Goal: Task Accomplishment & Management: Use online tool/utility

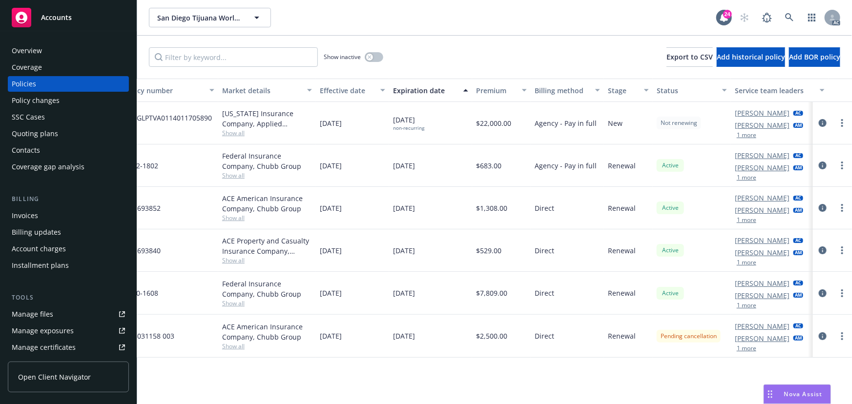
scroll to position [0, 220]
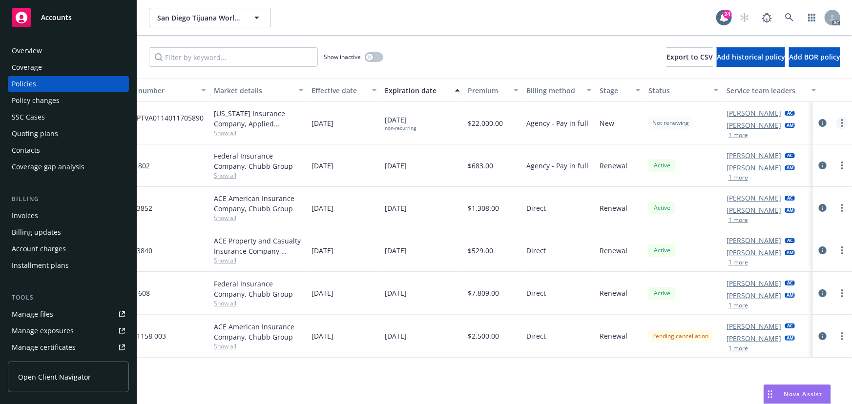
click at [843, 120] on circle "more" at bounding box center [843, 120] width 2 height 2
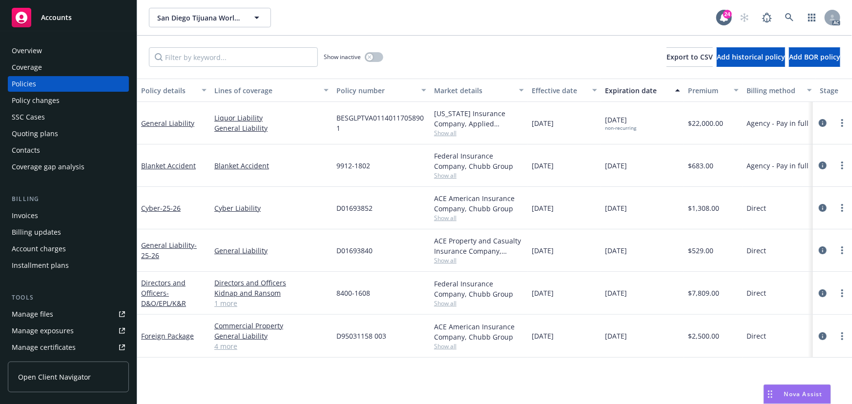
scroll to position [0, 191]
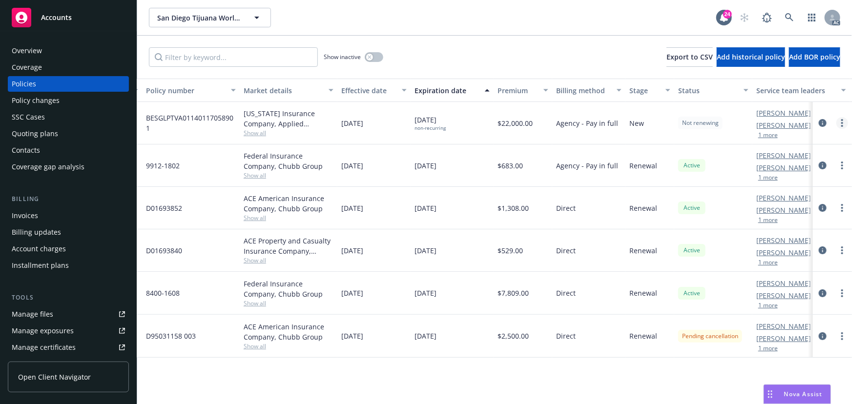
click at [844, 123] on icon "more" at bounding box center [843, 123] width 2 height 8
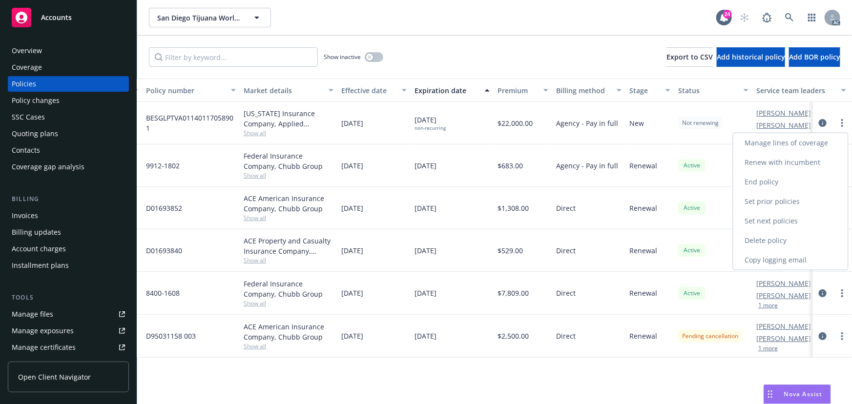
drag, startPoint x: 768, startPoint y: 263, endPoint x: 623, endPoint y: 191, distance: 162.3
click at [768, 263] on link "Copy logging email" at bounding box center [791, 261] width 115 height 20
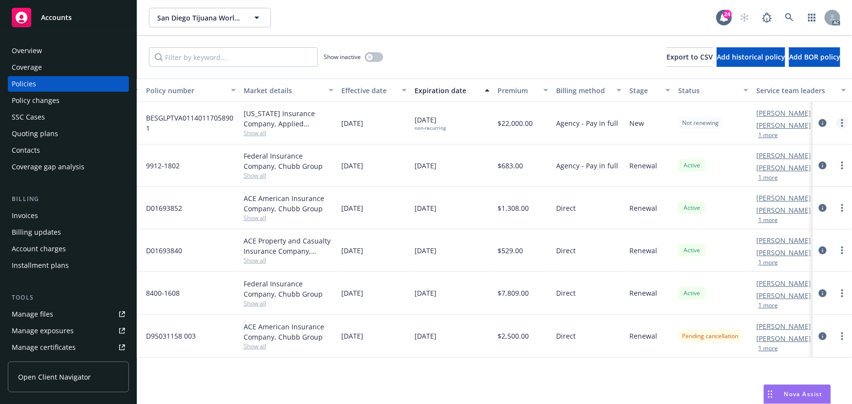
click at [841, 125] on link "more" at bounding box center [843, 123] width 12 height 12
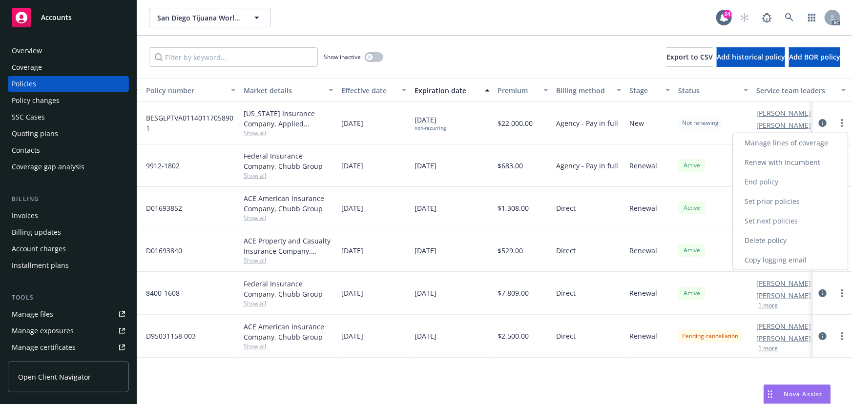
click at [781, 256] on link "Copy logging email" at bounding box center [791, 261] width 115 height 20
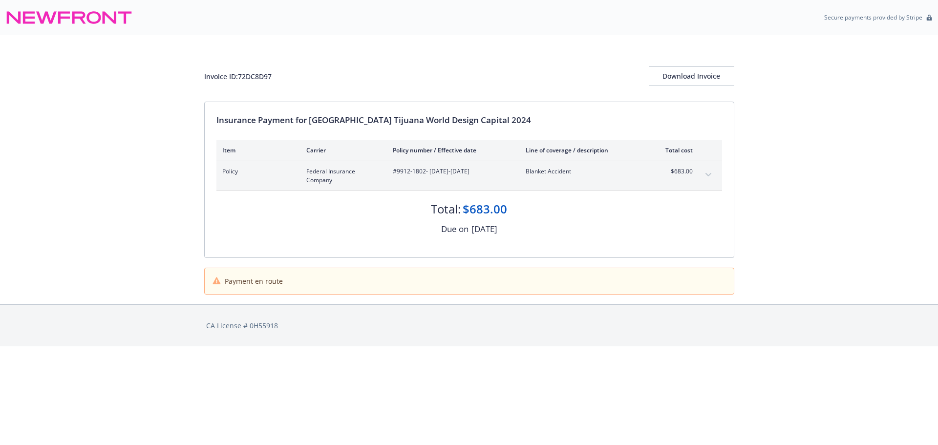
drag, startPoint x: 429, startPoint y: 173, endPoint x: 501, endPoint y: 173, distance: 71.8
click at [501, 173] on span "#9912-1802 - 05/02/2025-05/02/2026" at bounding box center [451, 171] width 117 height 9
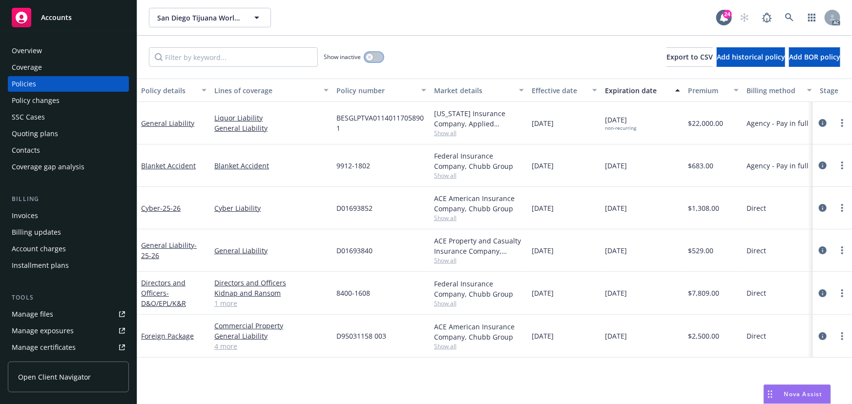
click at [378, 58] on button "button" at bounding box center [374, 57] width 19 height 10
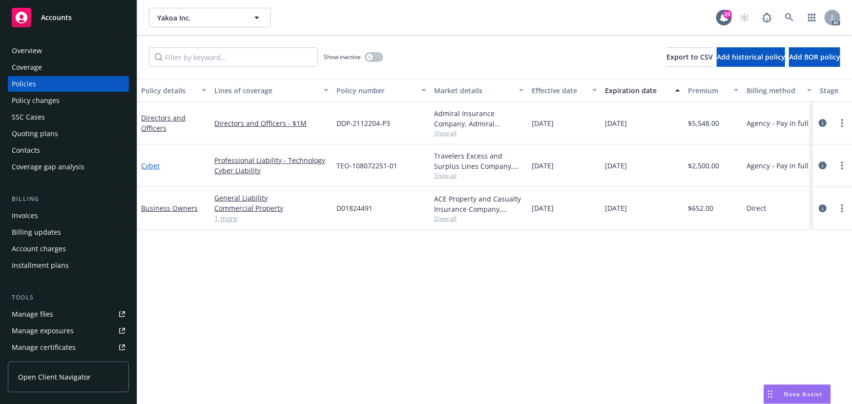
click at [148, 166] on link "Cyber" at bounding box center [150, 165] width 19 height 9
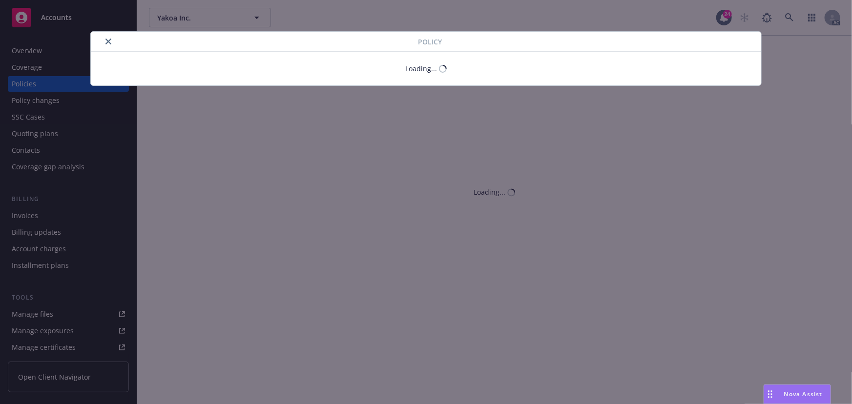
click at [105, 40] on button "close" at bounding box center [109, 42] width 12 height 12
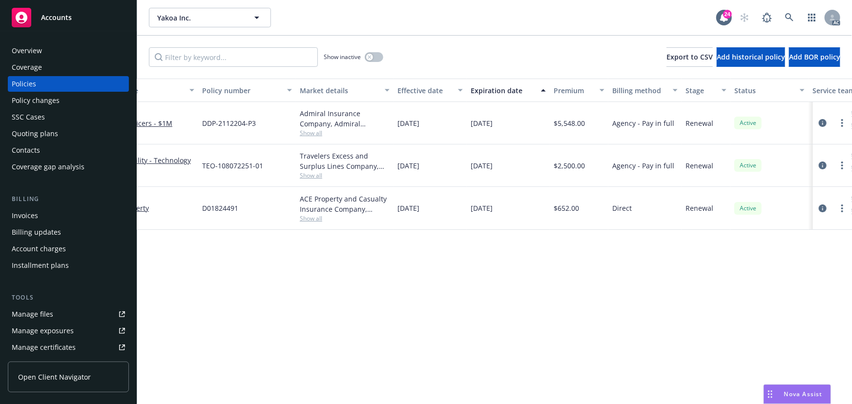
scroll to position [0, 227]
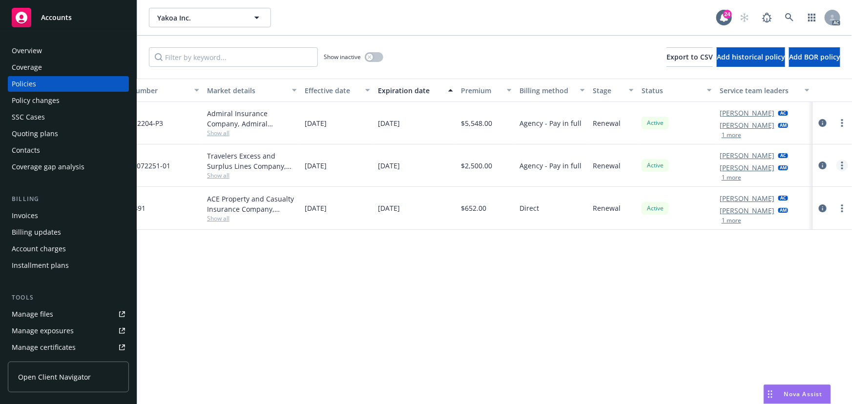
click at [840, 164] on link "more" at bounding box center [843, 166] width 12 height 12
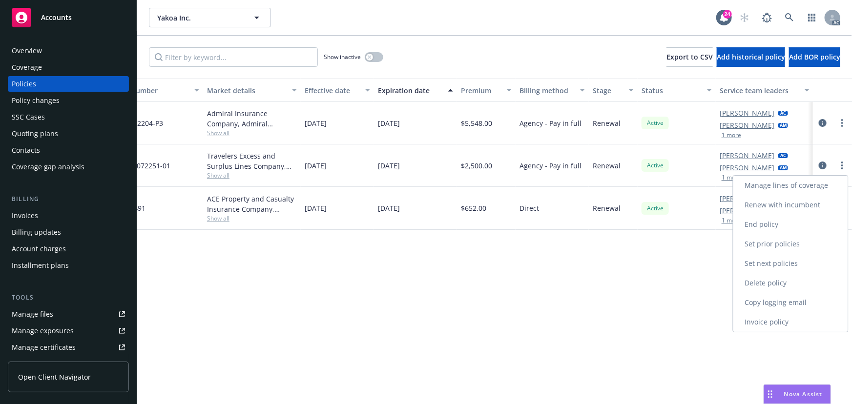
click at [769, 305] on link "Copy logging email" at bounding box center [791, 303] width 115 height 20
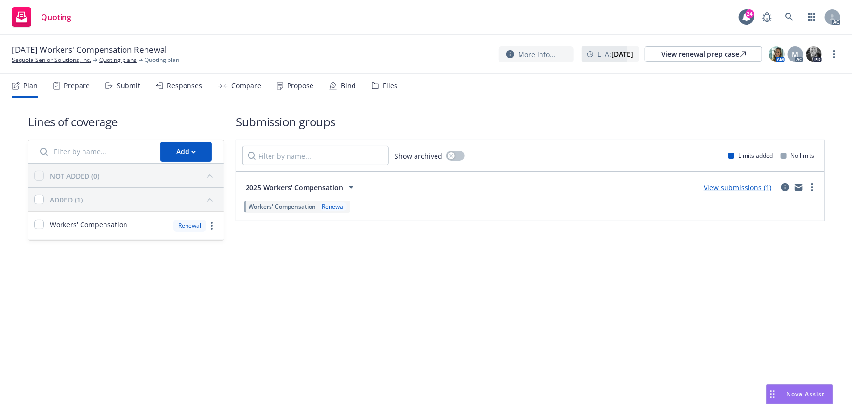
click at [304, 90] on div "Propose" at bounding box center [295, 85] width 37 height 23
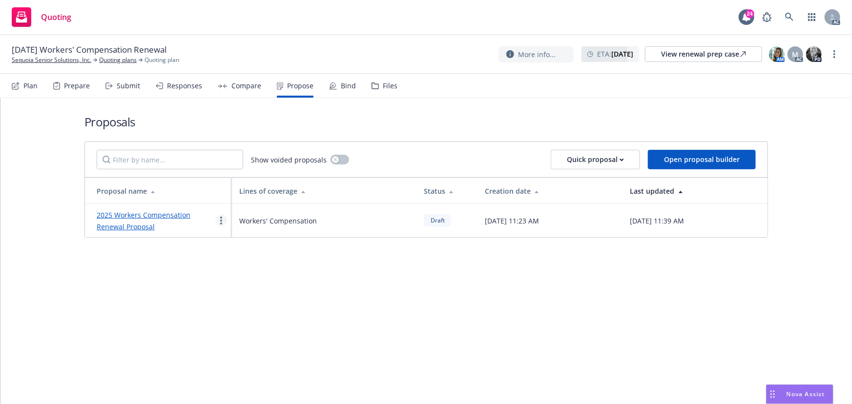
click at [222, 218] on icon "more" at bounding box center [221, 221] width 2 height 8
click at [253, 316] on link "See client view" at bounding box center [259, 323] width 87 height 20
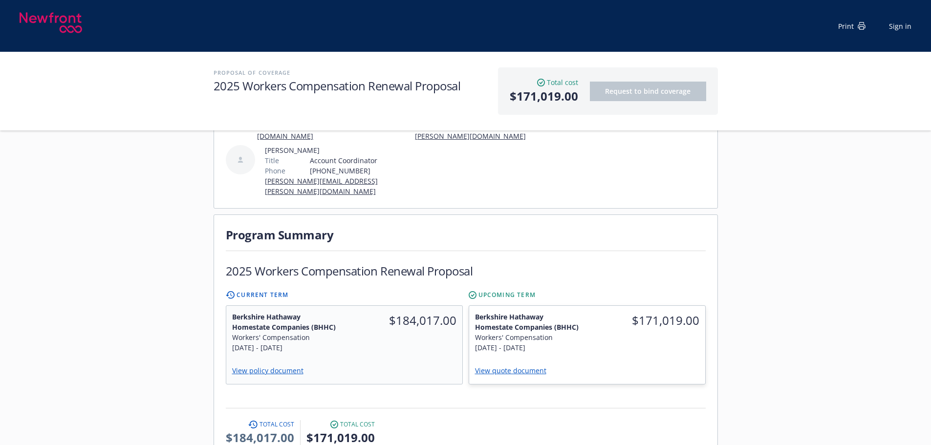
scroll to position [195, 0]
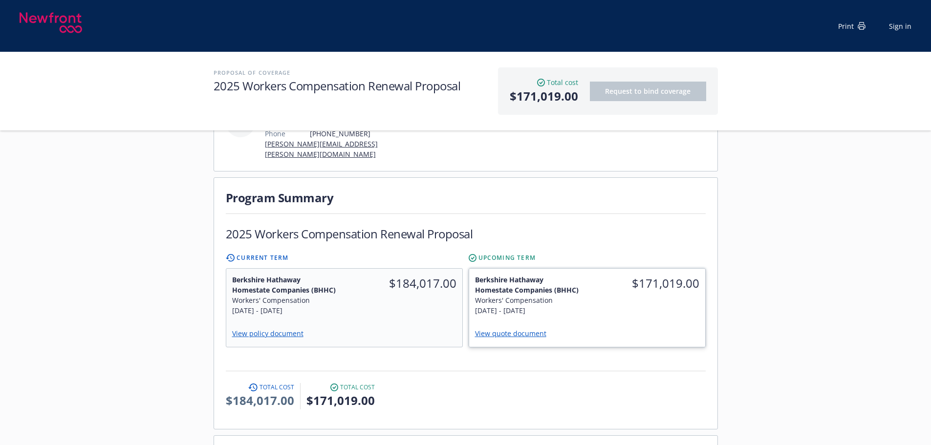
click at [616, 303] on div "$171,019.00" at bounding box center [646, 295] width 118 height 53
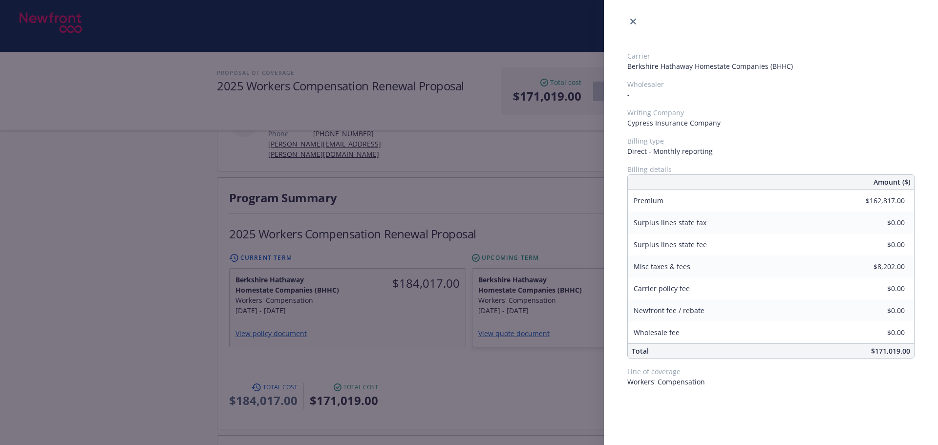
click at [532, 322] on div "Carrier Berkshire Hathaway Homestate Companies (BHHC) Wholesaler - Writing Comp…" at bounding box center [469, 222] width 938 height 445
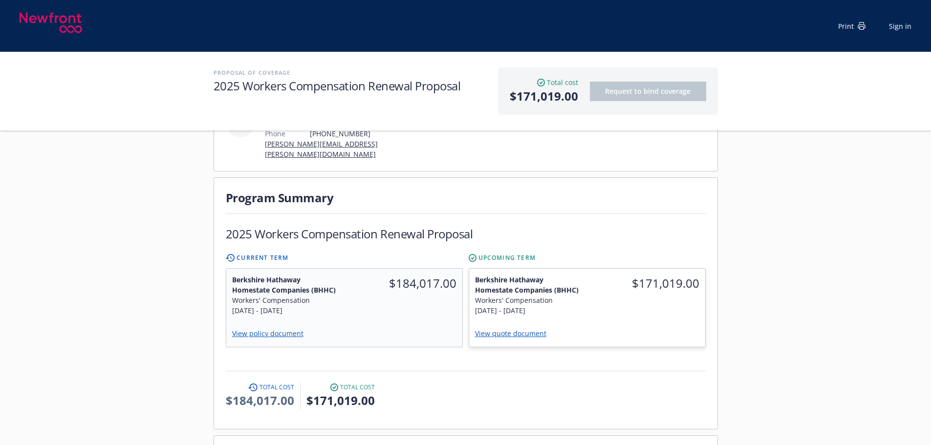
click at [532, 329] on link "View quote document" at bounding box center [514, 333] width 79 height 9
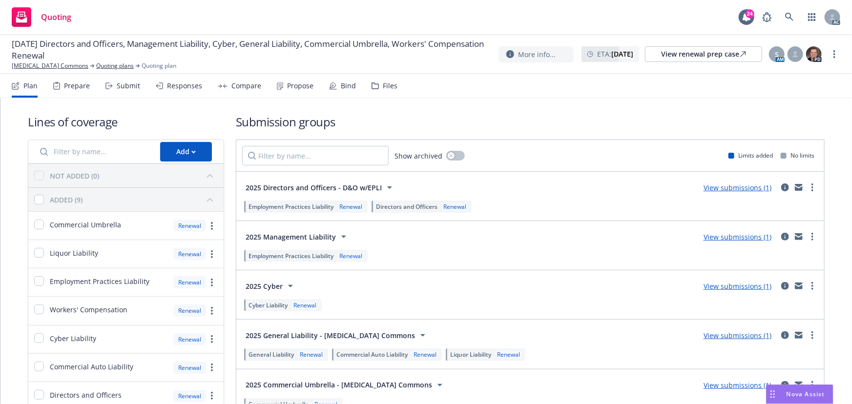
click at [124, 86] on div "Submit" at bounding box center [128, 86] width 23 height 8
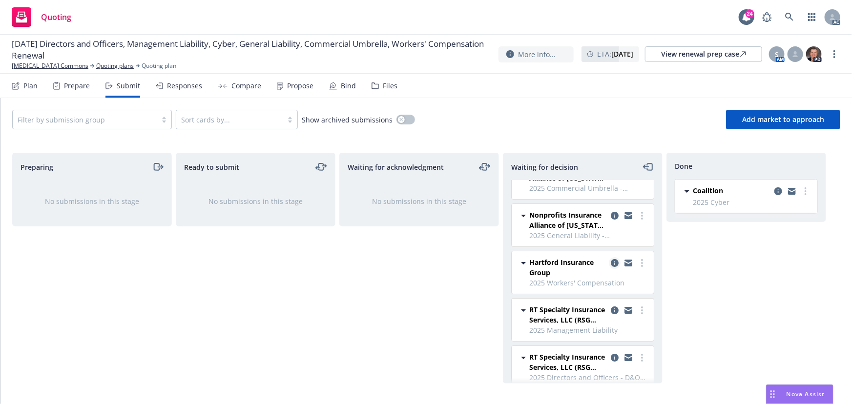
scroll to position [37, 0]
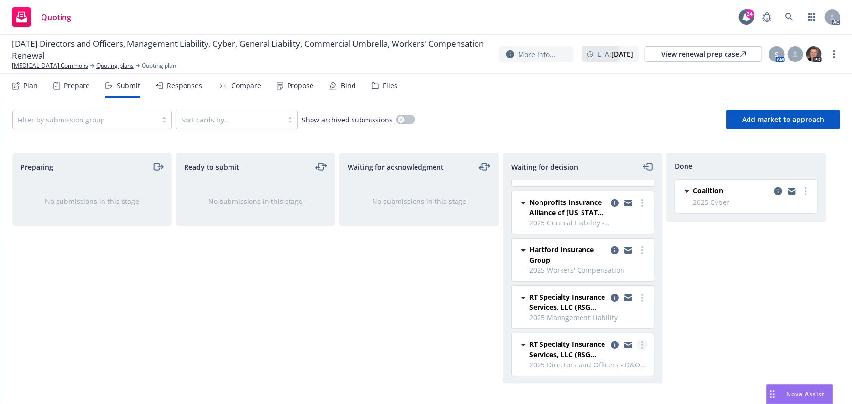
click at [637, 342] on link "more" at bounding box center [643, 346] width 12 height 12
click at [702, 301] on div "Done Coalition 2025 Cyber Thursday, July 3, 2025 at 2:09 PM" at bounding box center [747, 268] width 160 height 231
click at [638, 341] on link "more" at bounding box center [643, 346] width 12 height 12
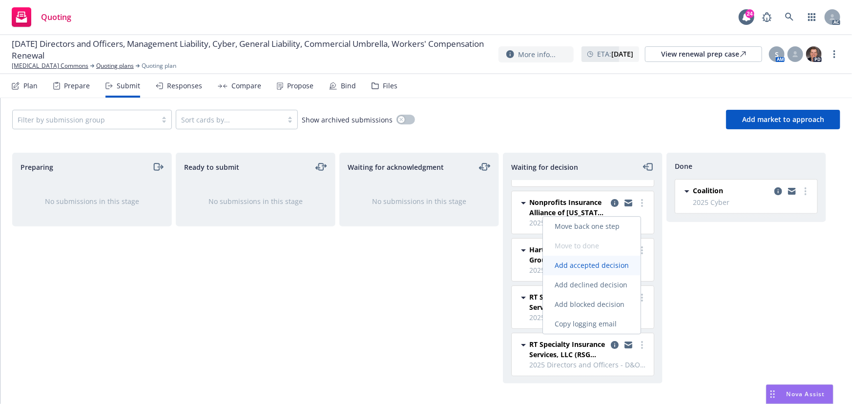
click at [595, 265] on span "Add accepted decision" at bounding box center [592, 265] width 98 height 9
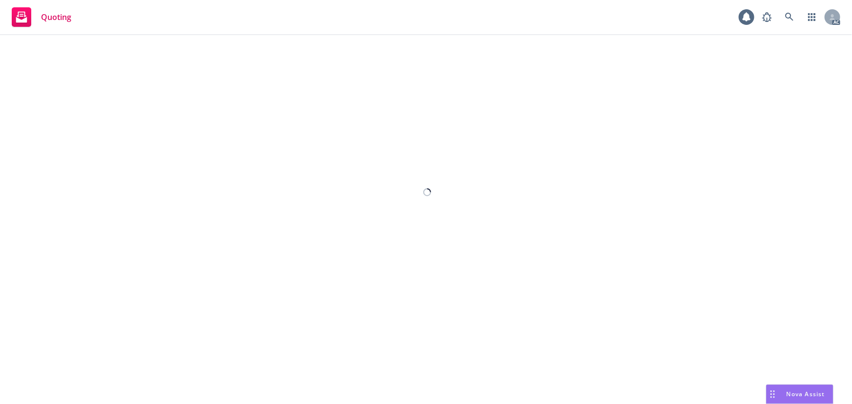
select select "12"
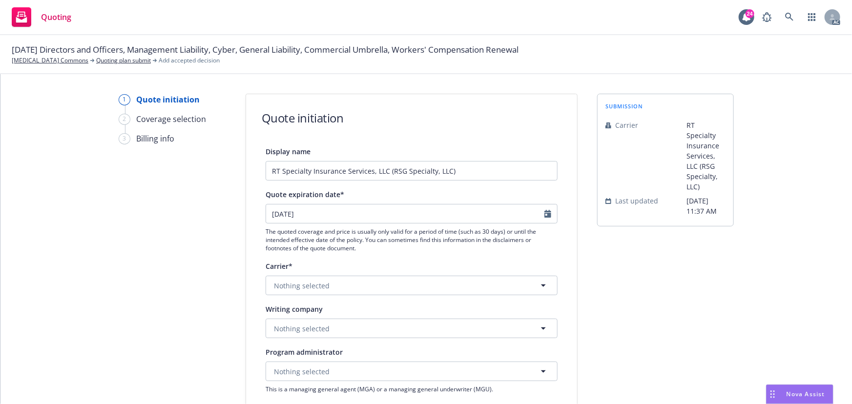
scroll to position [133, 0]
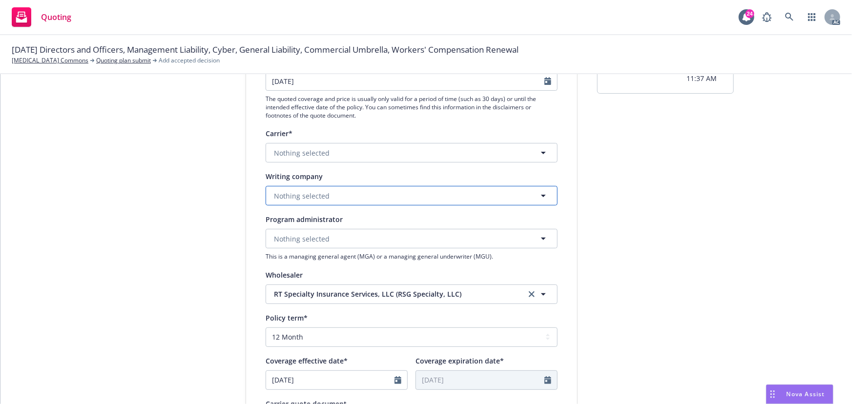
click at [305, 196] on span "Nothing selected" at bounding box center [302, 196] width 56 height 10
paste input "Scottsdale Indemnity Company"
type input "Scottsdale Indemnity Company"
click at [318, 227] on strong "Scottsdale Indemnity Company" at bounding box center [328, 223] width 105 height 9
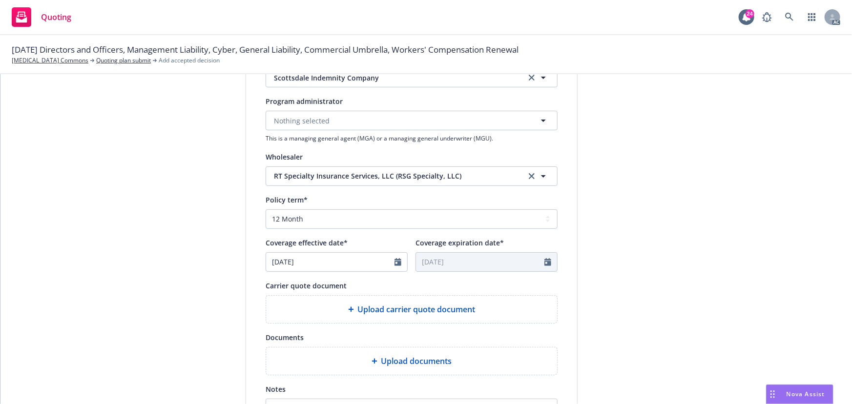
scroll to position [311, 0]
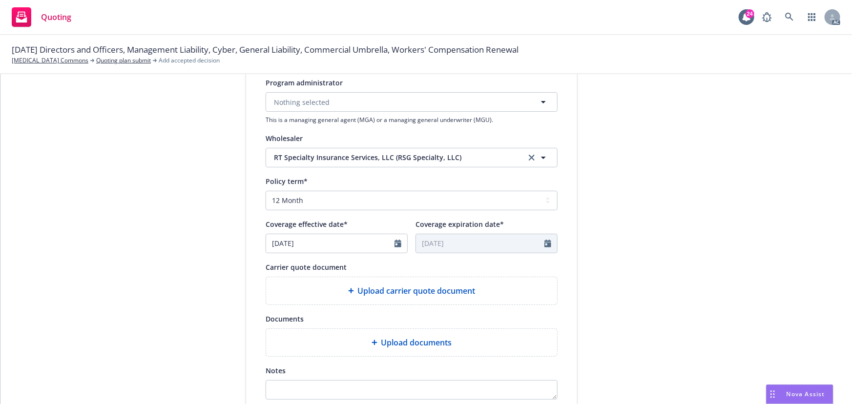
click at [410, 292] on span "Upload carrier quote document" at bounding box center [417, 291] width 118 height 12
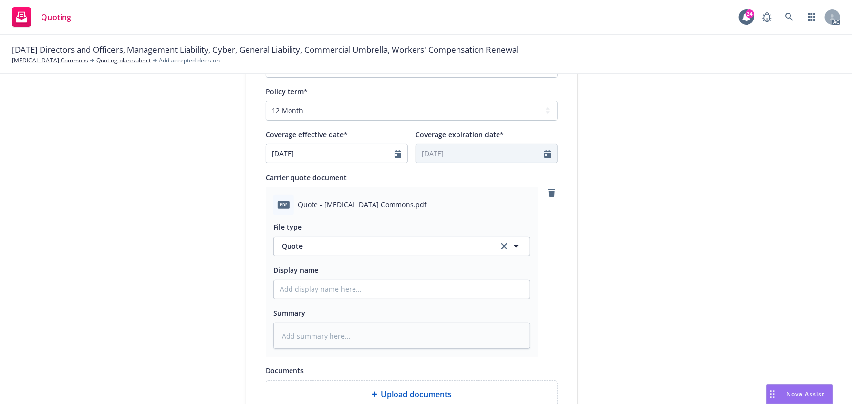
scroll to position [489, 0]
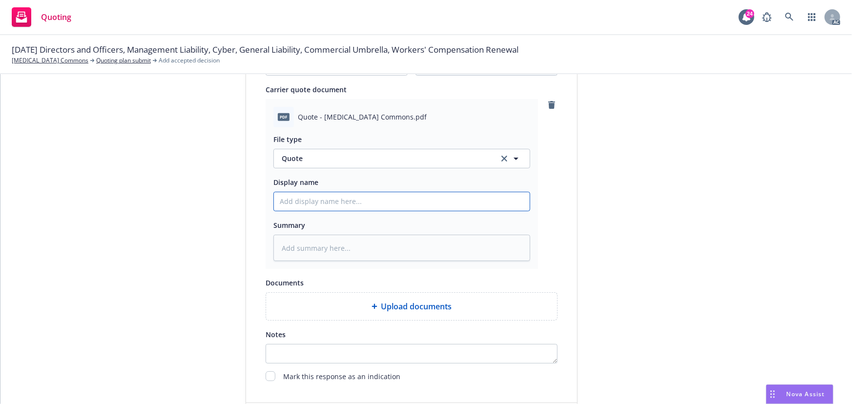
click at [299, 200] on input "Display name" at bounding box center [402, 201] width 256 height 19
type input "25-26 D&O Quote"
type textarea "x"
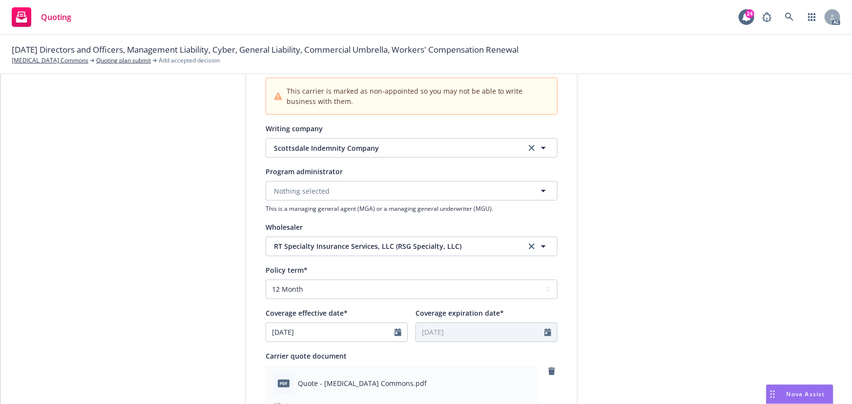
scroll to position [88, 0]
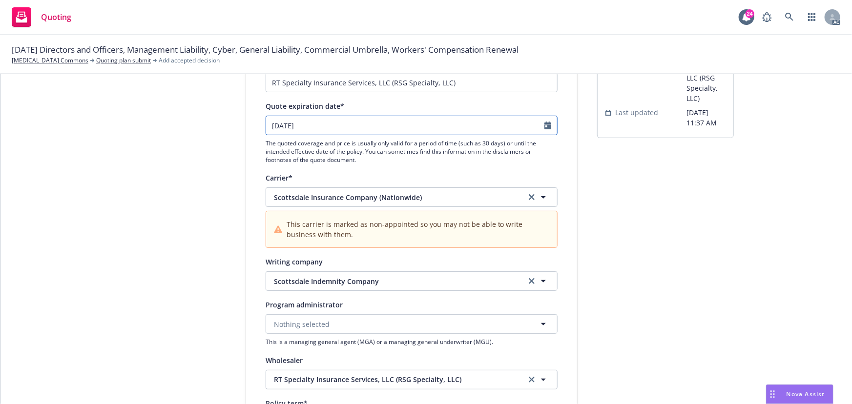
click at [540, 127] on input "09/24/2025" at bounding box center [405, 125] width 278 height 19
select select "9"
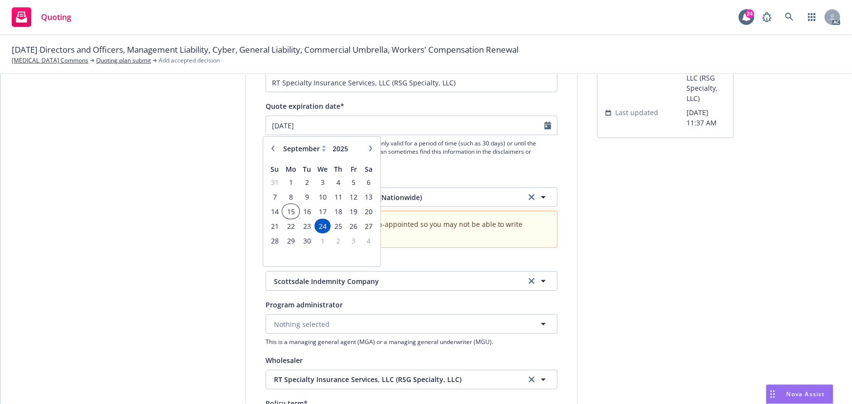
type textarea "x"
click at [290, 212] on span "15" at bounding box center [291, 212] width 15 height 12
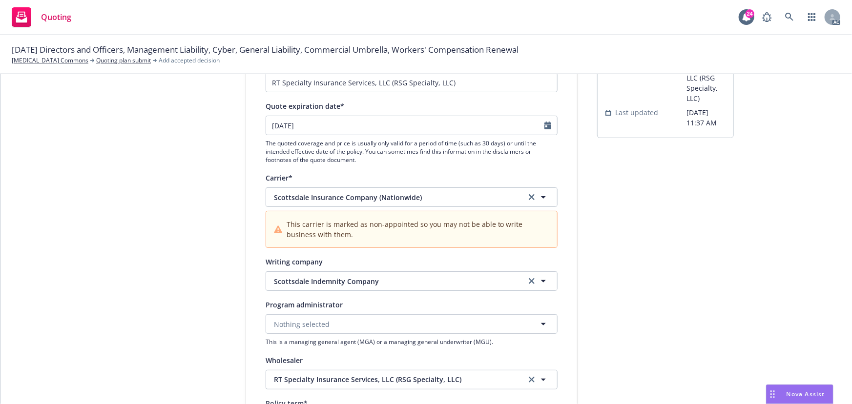
type input "09/15/2025"
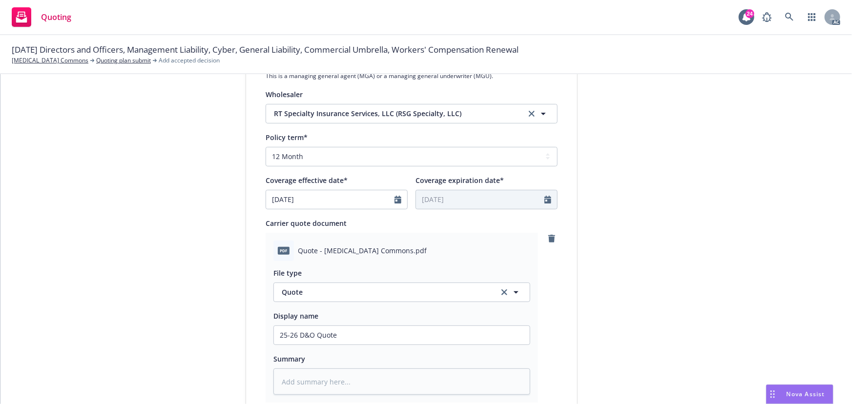
scroll to position [400, 0]
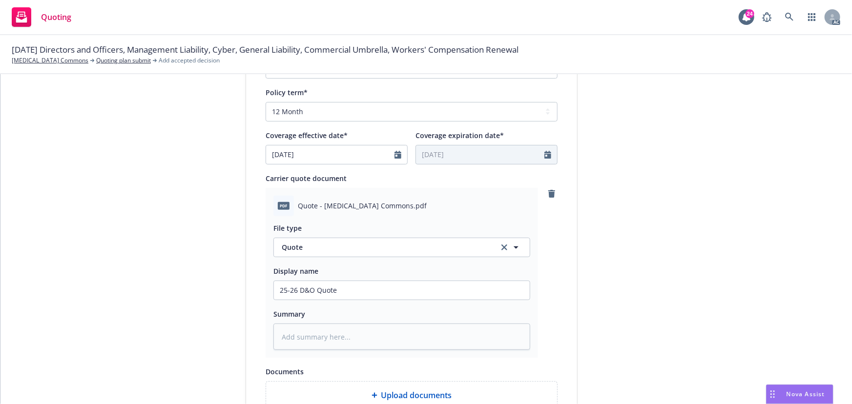
click at [733, 321] on div "1 Quote initiation 2 Coverage selection 3 Billing info Quote initiation Display…" at bounding box center [426, 113] width 829 height 838
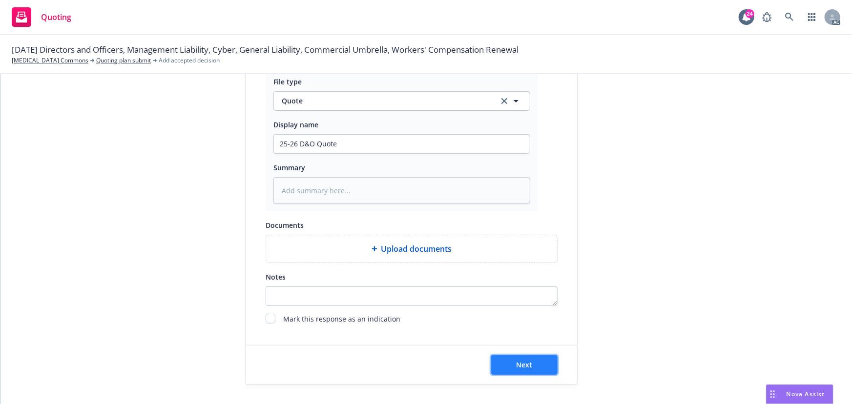
click at [528, 365] on span "Next" at bounding box center [525, 365] width 16 height 9
type textarea "x"
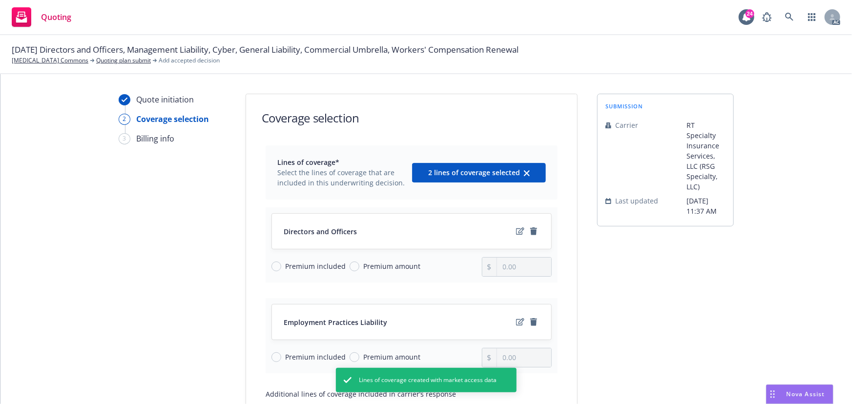
scroll to position [127, 0]
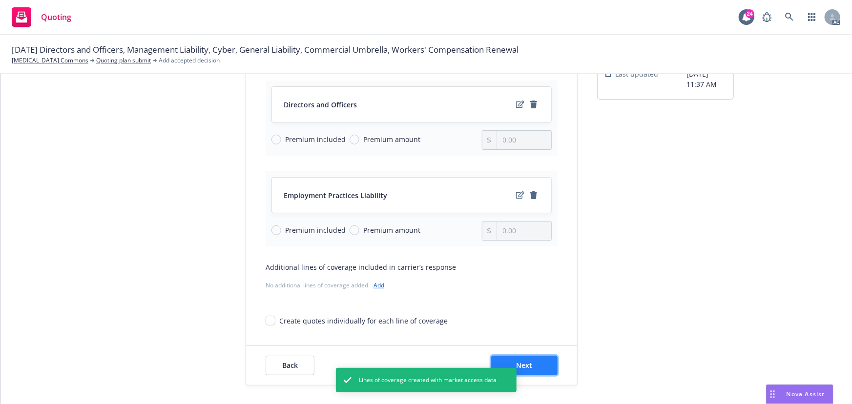
click at [518, 367] on span "Next" at bounding box center [525, 365] width 16 height 9
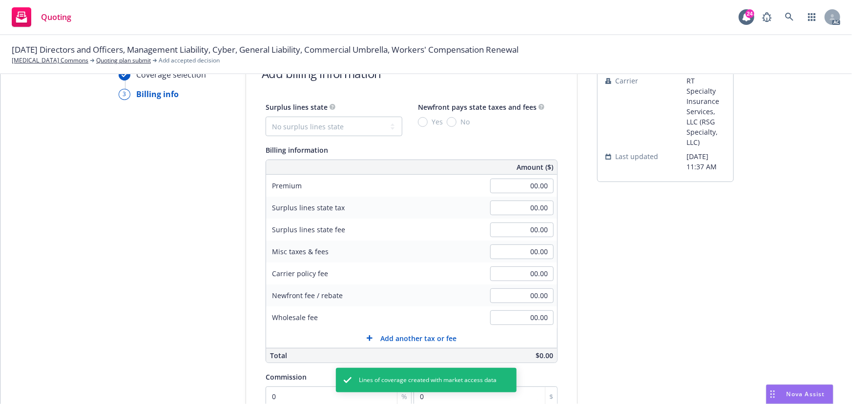
scroll to position [38, 0]
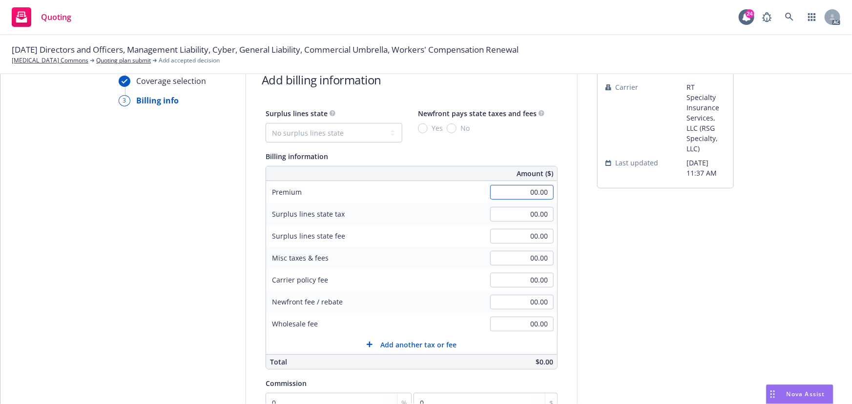
click at [518, 195] on input "00.00" at bounding box center [522, 192] width 64 height 15
type input "4,394.00"
click at [516, 329] on input "00.00" at bounding box center [522, 324] width 64 height 15
type input "200.00"
click at [284, 398] on input "0" at bounding box center [339, 403] width 146 height 20
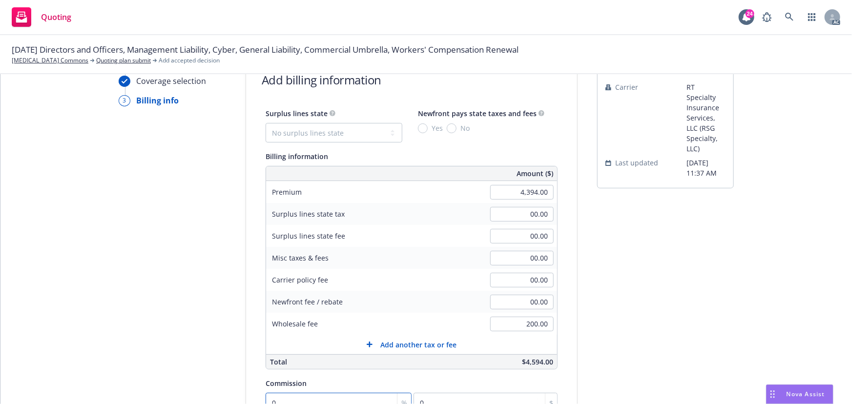
type input "1"
type input "43.94"
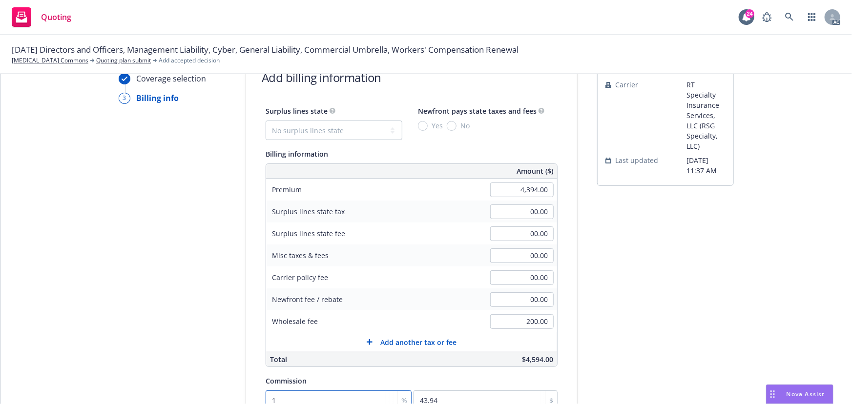
type input "12"
type input "527.28"
type input "12.5"
type input "549.25"
type input "12.5"
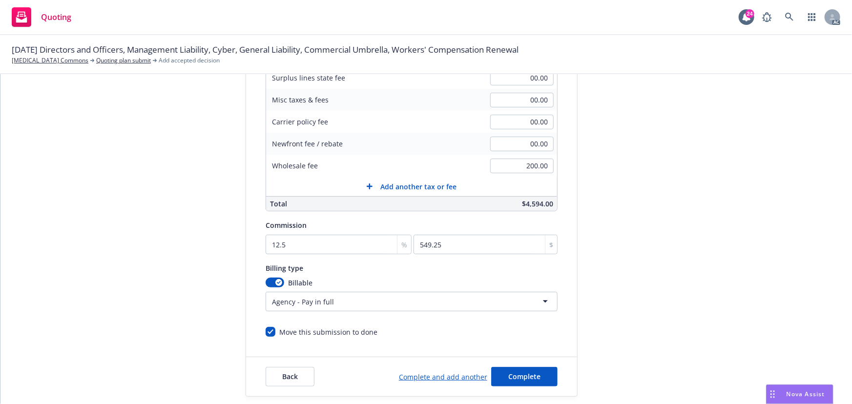
scroll to position [208, 0]
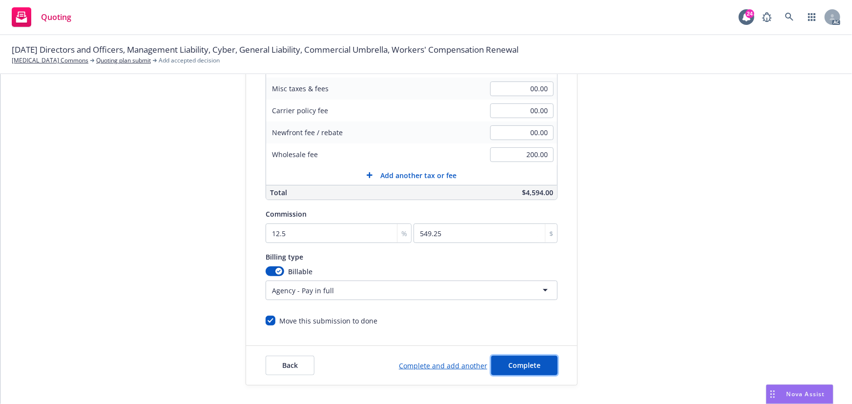
drag, startPoint x: 524, startPoint y: 367, endPoint x: 528, endPoint y: 349, distance: 18.5
click at [524, 367] on span "Complete" at bounding box center [525, 365] width 32 height 9
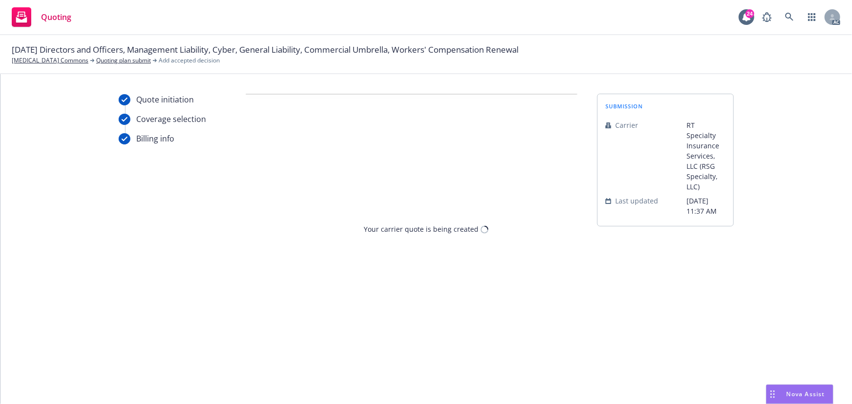
scroll to position [0, 0]
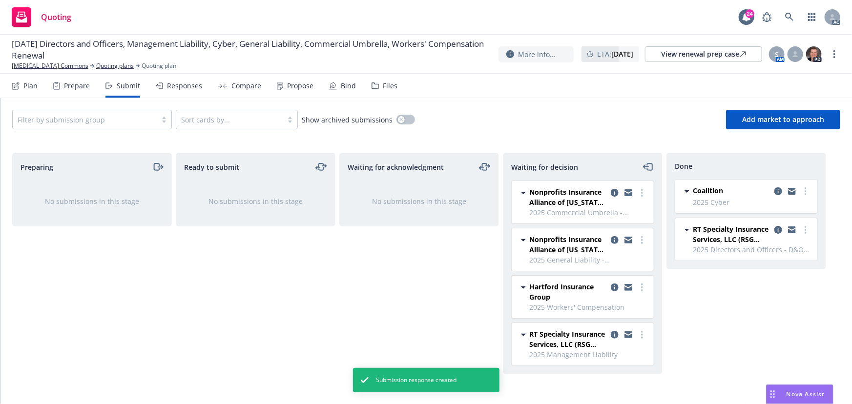
click at [301, 89] on div "Propose" at bounding box center [300, 86] width 26 height 8
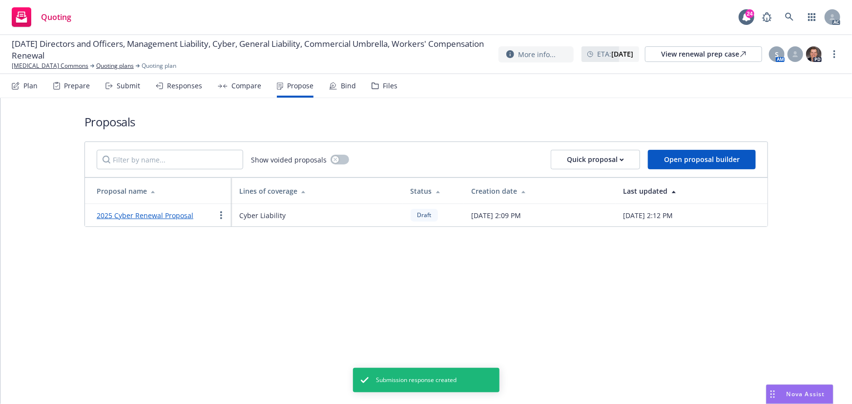
drag, startPoint x: 175, startPoint y: 214, endPoint x: 172, endPoint y: 205, distance: 9.9
click at [175, 214] on link "2025 Cyber Renewal Proposal" at bounding box center [145, 215] width 97 height 9
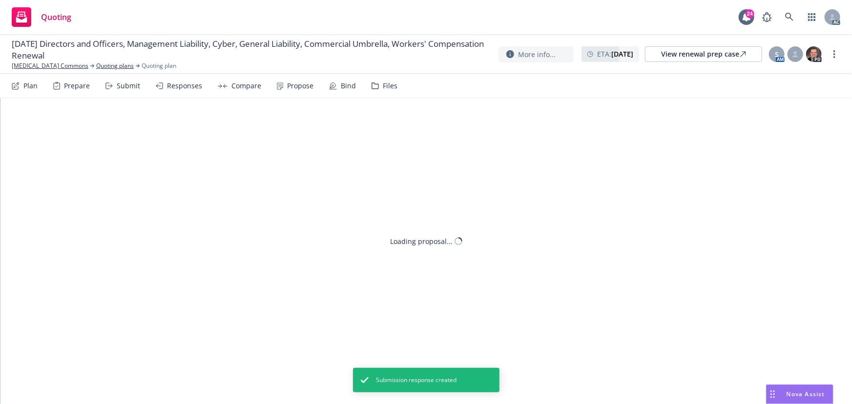
type textarea "x"
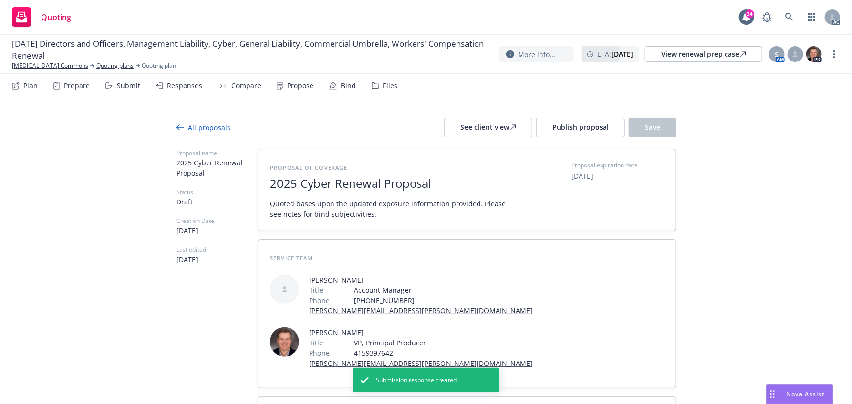
click at [330, 185] on span "2025 Cyber Renewal Proposal" at bounding box center [389, 184] width 239 height 14
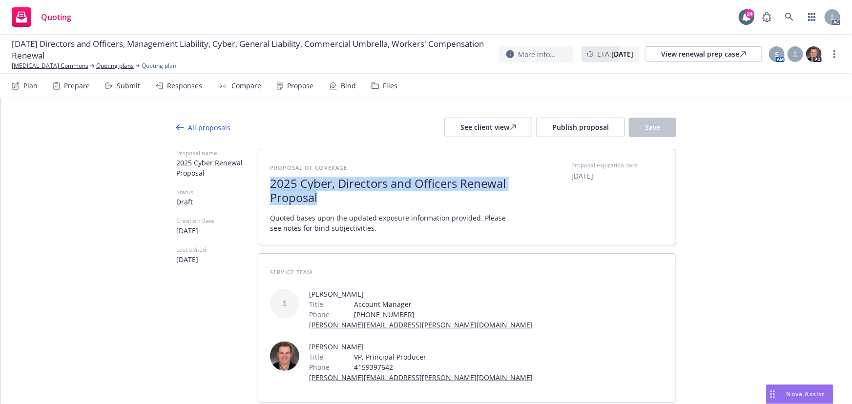
drag, startPoint x: 269, startPoint y: 183, endPoint x: 350, endPoint y: 200, distance: 82.5
click at [350, 200] on span "2025 Cyber, Directors and Officers Renewal Proposal" at bounding box center [389, 191] width 239 height 28
copy span "2025 Cyber, Directors and Officers Renewal Proposal"
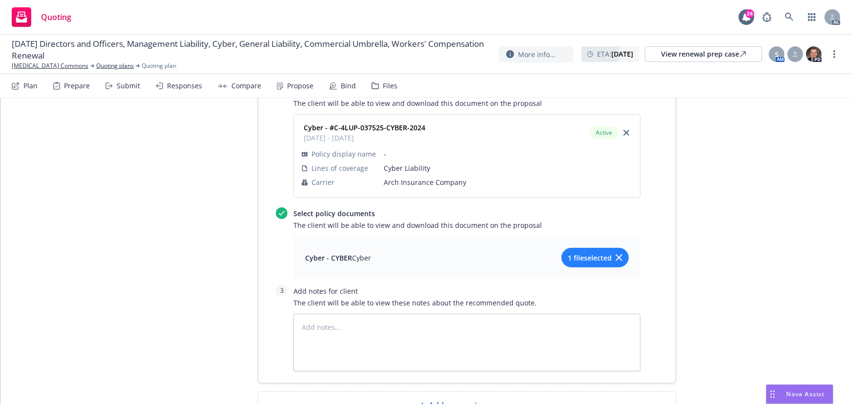
scroll to position [754, 0]
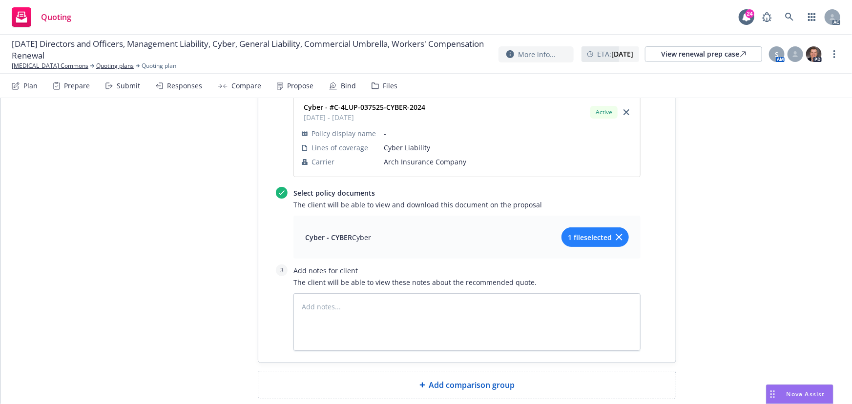
click at [475, 380] on span "Add comparison group" at bounding box center [472, 386] width 86 height 12
type textarea "x"
click at [406, 383] on span at bounding box center [467, 389] width 394 height 12
paste span
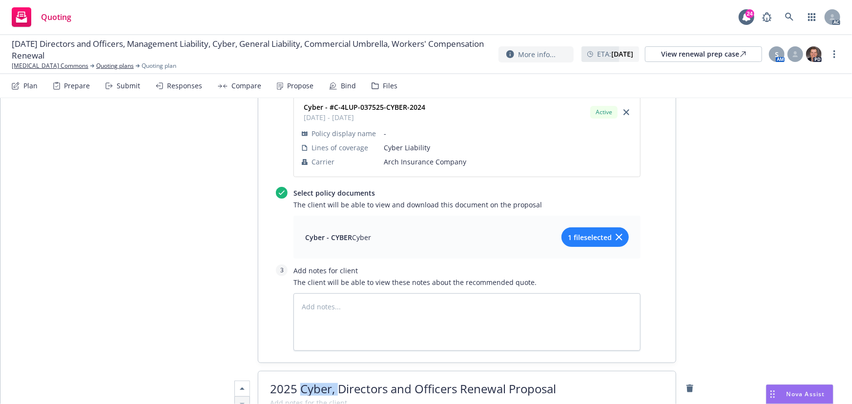
drag, startPoint x: 298, startPoint y: 339, endPoint x: 333, endPoint y: 341, distance: 34.8
click at [333, 381] on span "2025 Cyber, Directors and Officers Renewal Proposal" at bounding box center [413, 389] width 286 height 16
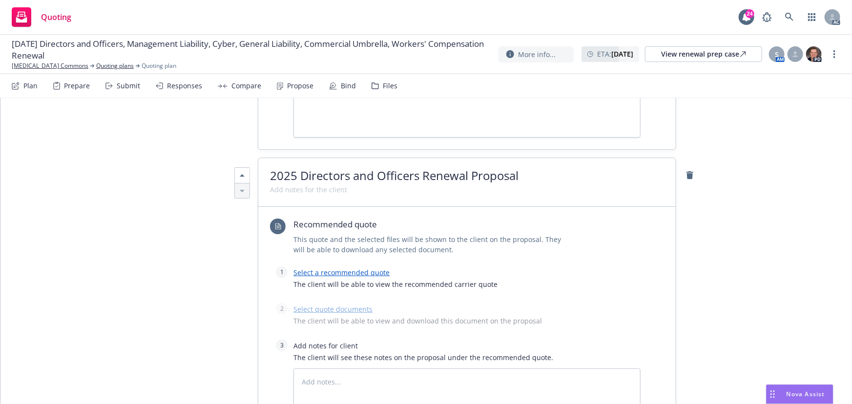
scroll to position [977, 0]
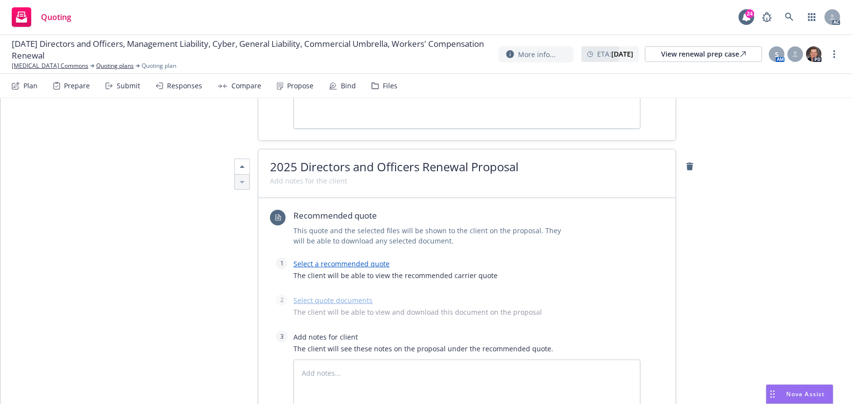
click at [363, 259] on link "Select a recommended quote" at bounding box center [342, 263] width 96 height 9
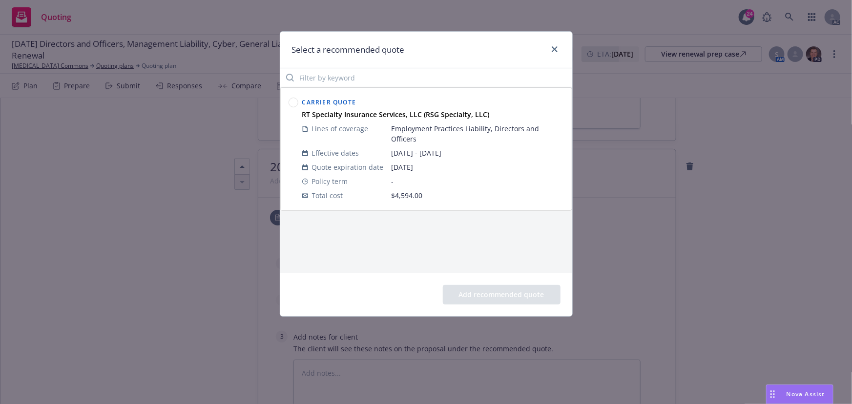
click at [291, 104] on circle at bounding box center [293, 102] width 9 height 9
click at [489, 294] on button "Add recommended quote" at bounding box center [502, 295] width 118 height 20
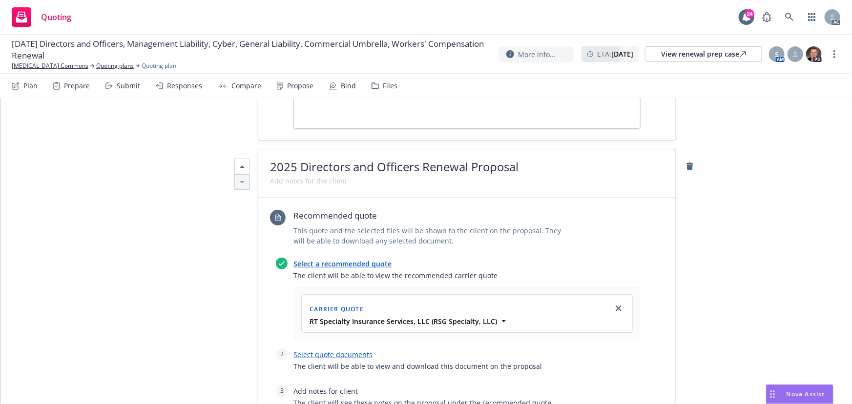
click at [360, 350] on link "Select quote documents" at bounding box center [333, 354] width 79 height 9
type textarea "x"
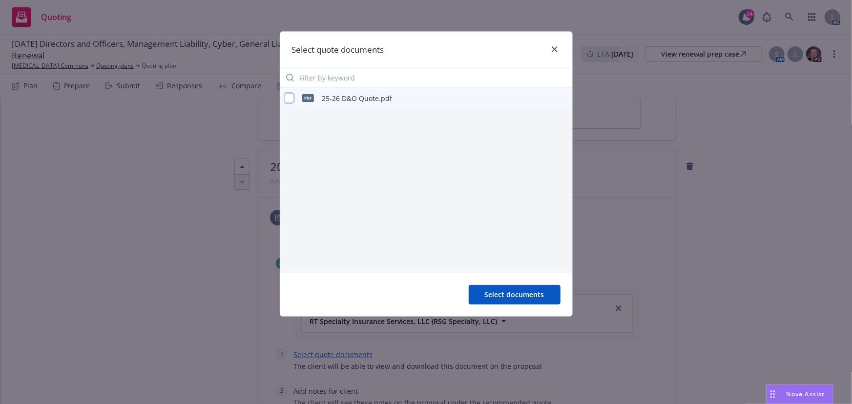
click at [290, 97] on input "checkbox" at bounding box center [289, 98] width 10 height 10
checkbox input "true"
click at [517, 294] on span "Select documents" at bounding box center [515, 294] width 60 height 9
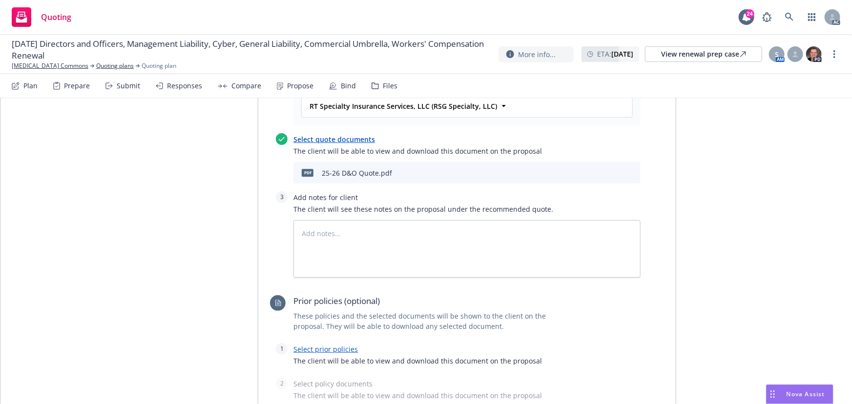
scroll to position [1243, 0]
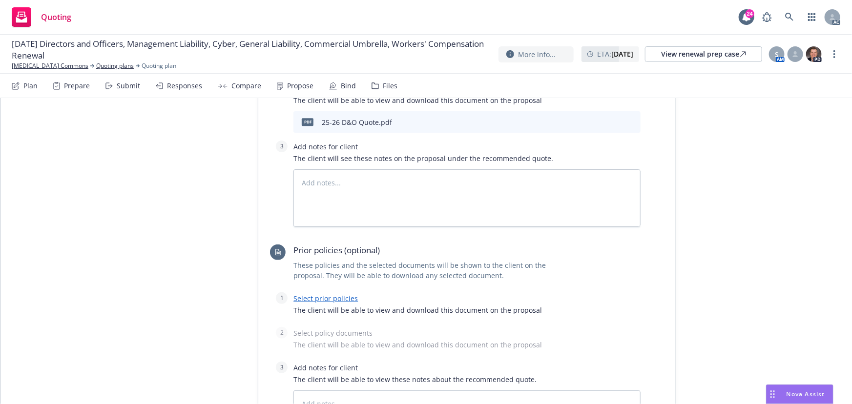
click at [328, 294] on link "Select prior policies" at bounding box center [326, 298] width 64 height 9
type textarea "x"
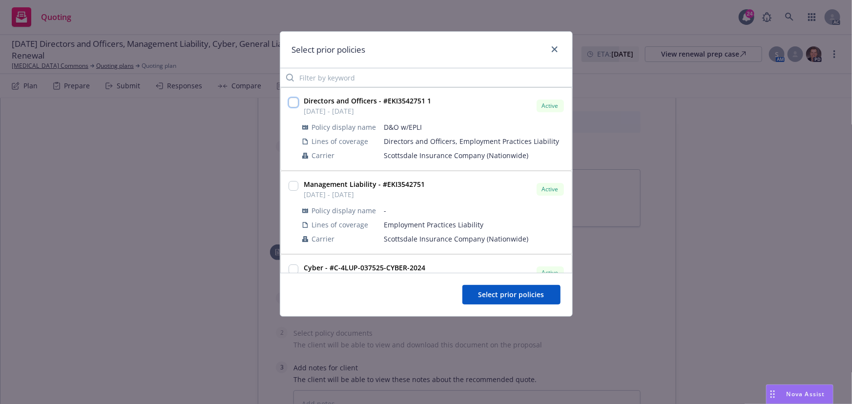
click at [293, 102] on input "checkbox" at bounding box center [294, 103] width 10 height 10
checkbox input "true"
click at [514, 293] on span "Select prior policies" at bounding box center [512, 294] width 66 height 9
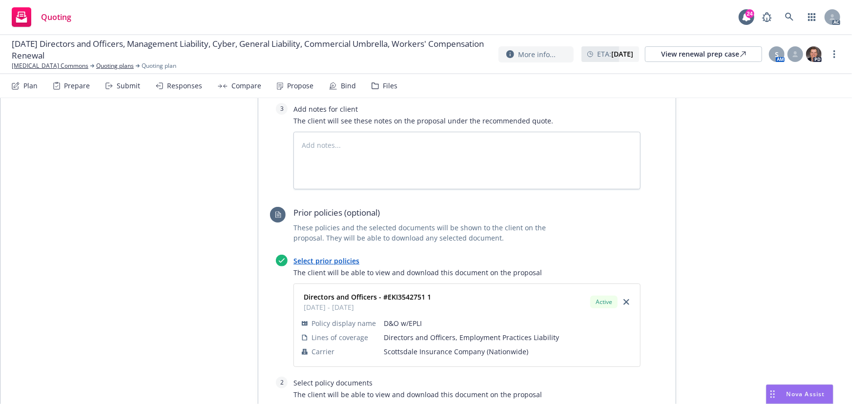
scroll to position [1332, 0]
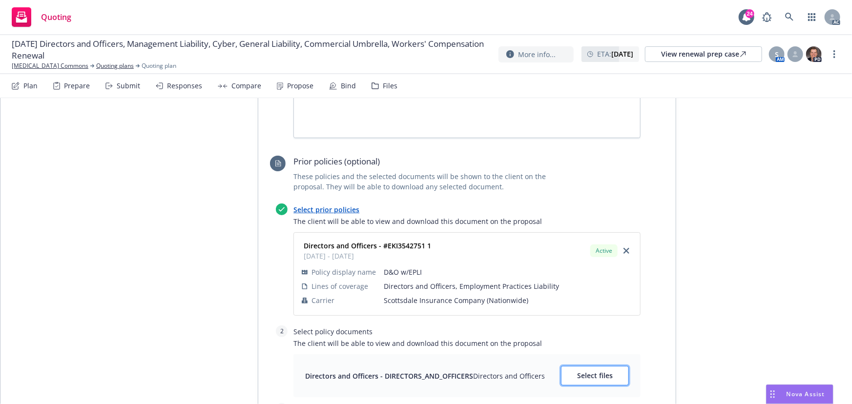
click at [596, 371] on span "Select files" at bounding box center [595, 375] width 36 height 9
type textarea "x"
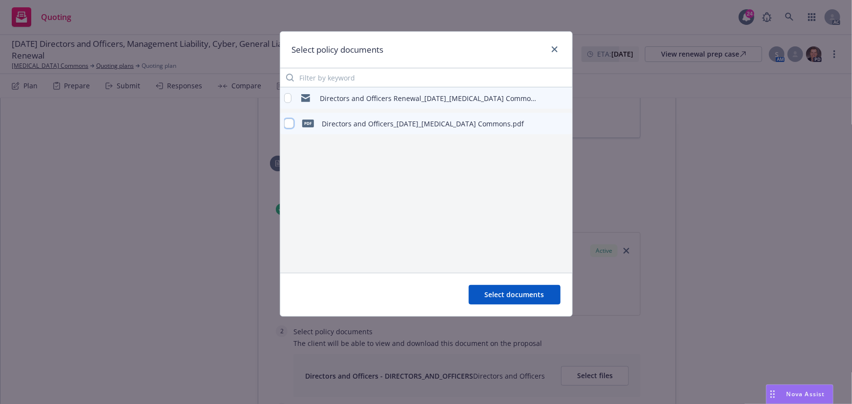
click at [288, 126] on input "checkbox" at bounding box center [289, 124] width 10 height 10
checkbox input "true"
click at [523, 292] on span "Select documents" at bounding box center [515, 294] width 60 height 9
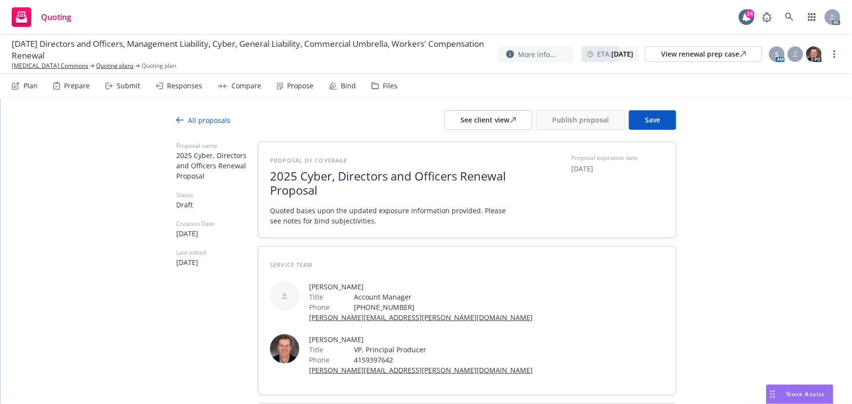
scroll to position [0, 0]
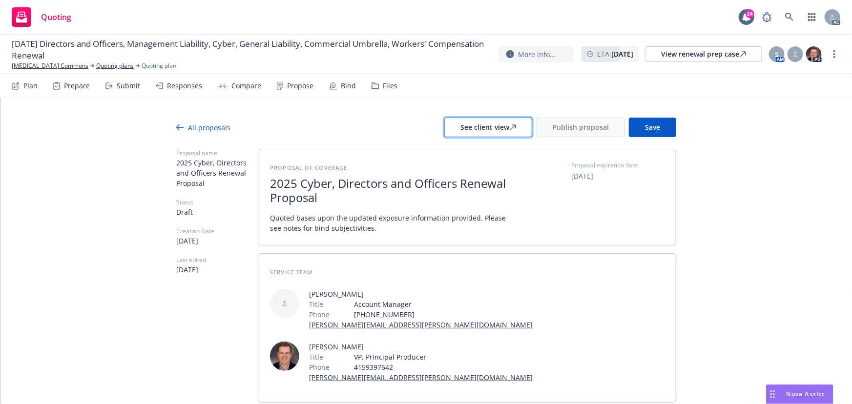
click at [518, 132] on button "See client view" at bounding box center [489, 128] width 88 height 20
click at [183, 86] on div "Responses" at bounding box center [184, 86] width 35 height 8
type textarea "x"
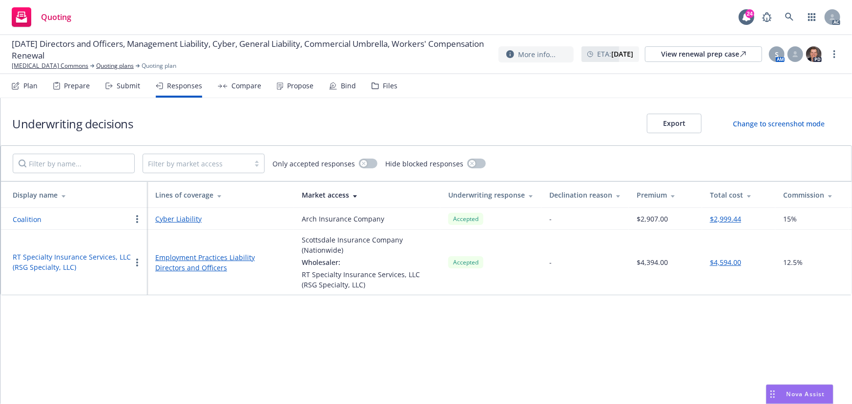
click at [61, 254] on button "RT Specialty Insurance Services, LLC (RSG Specialty, LLC)" at bounding box center [72, 262] width 119 height 21
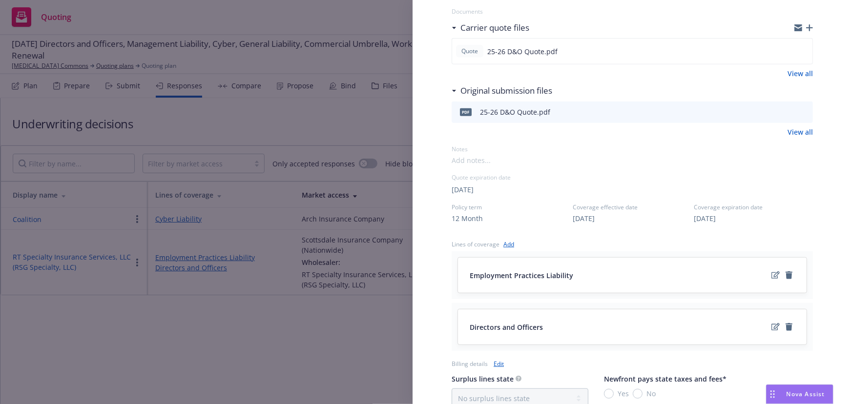
scroll to position [147, 0]
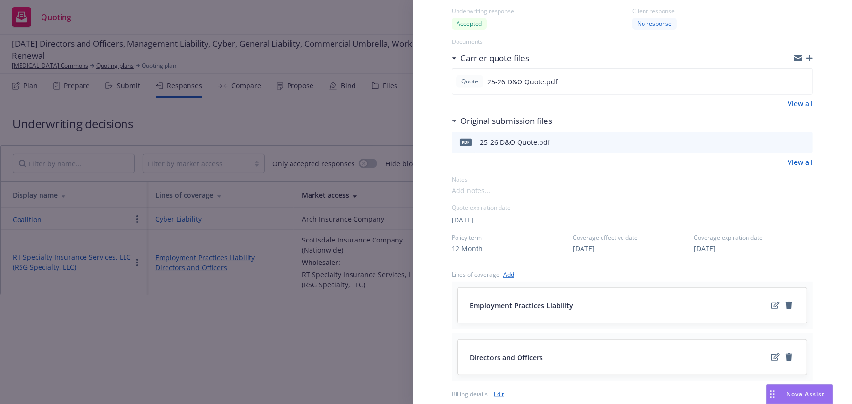
click at [508, 230] on div "Display Name RT Specialty Insurance Services, LLC (RSG Specialty, LLC) Carrier …" at bounding box center [633, 282] width 362 height 773
click at [474, 222] on span "09/15/2025" at bounding box center [463, 220] width 22 height 10
select select "September"
select select "2025"
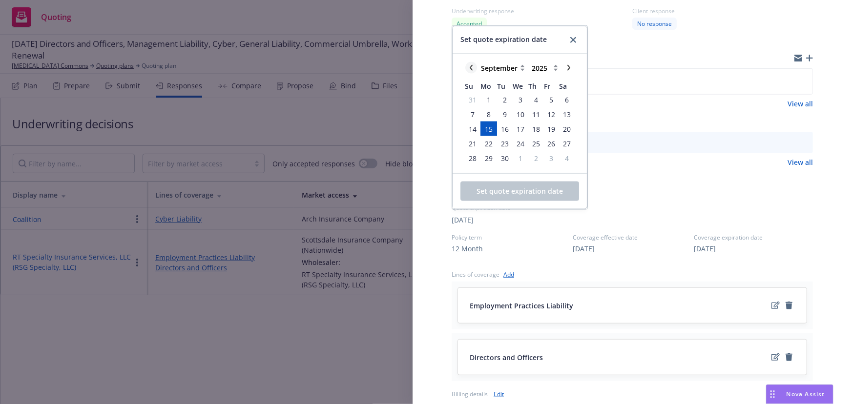
click at [468, 69] on icon "chevronLeft" at bounding box center [471, 68] width 6 height 6
select select "August"
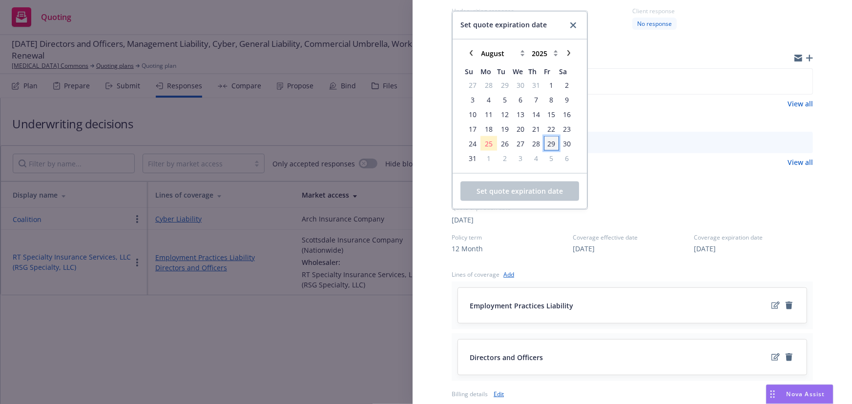
click at [552, 142] on span "29" at bounding box center [552, 143] width 8 height 10
click at [520, 198] on button "Set quote expiration date" at bounding box center [520, 192] width 119 height 20
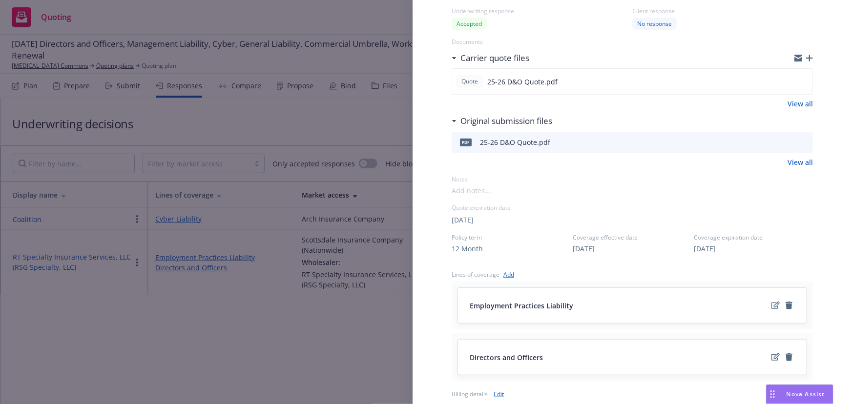
click at [664, 201] on div "Display Name RT Specialty Insurance Services, LLC (RSG Specialty, LLC) Carrier …" at bounding box center [633, 282] width 362 height 773
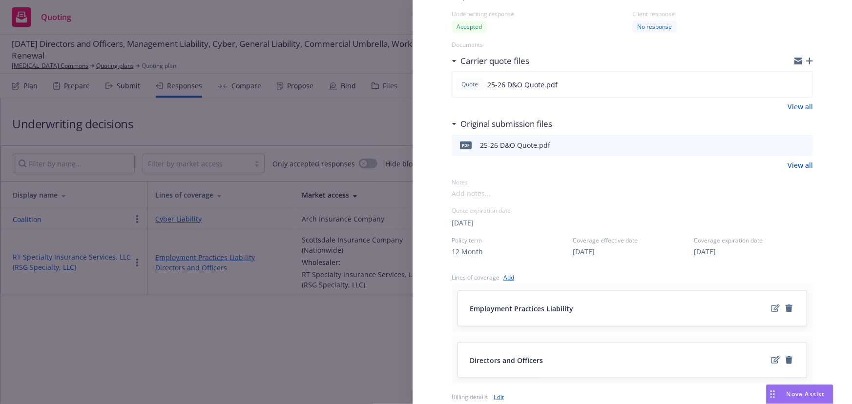
scroll to position [177, 0]
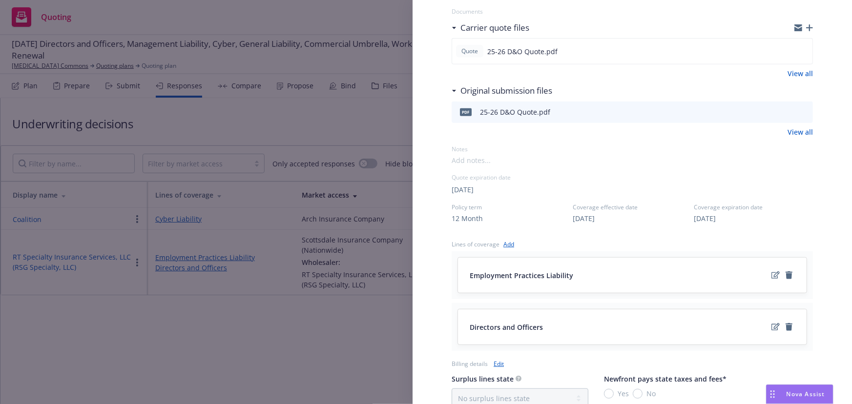
drag, startPoint x: 797, startPoint y: 208, endPoint x: 747, endPoint y: 213, distance: 49.7
click at [797, 207] on span "Coverage expiration date" at bounding box center [753, 207] width 119 height 8
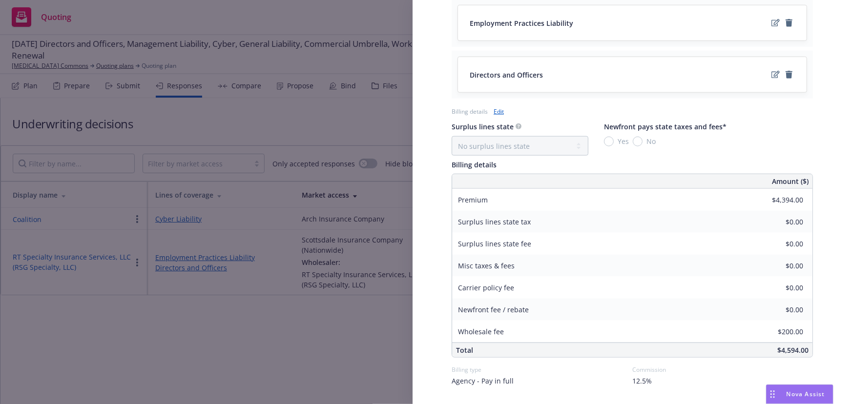
scroll to position [458, 0]
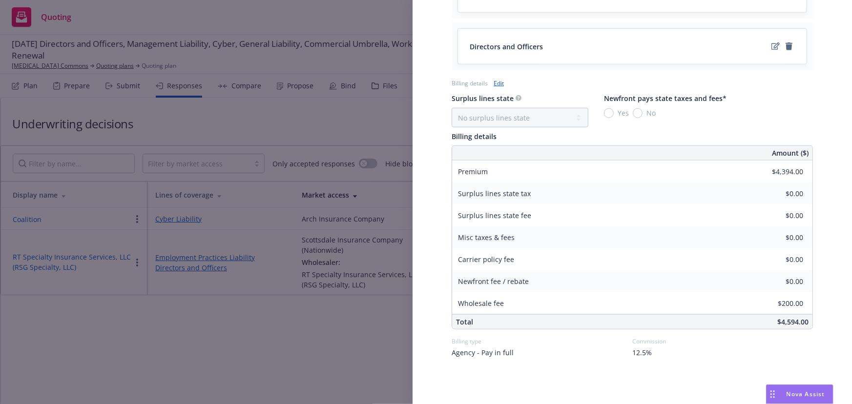
click at [233, 354] on div "Display Name RT Specialty Insurance Services, LLC (RSG Specialty, LLC) Carrier …" at bounding box center [426, 202] width 852 height 404
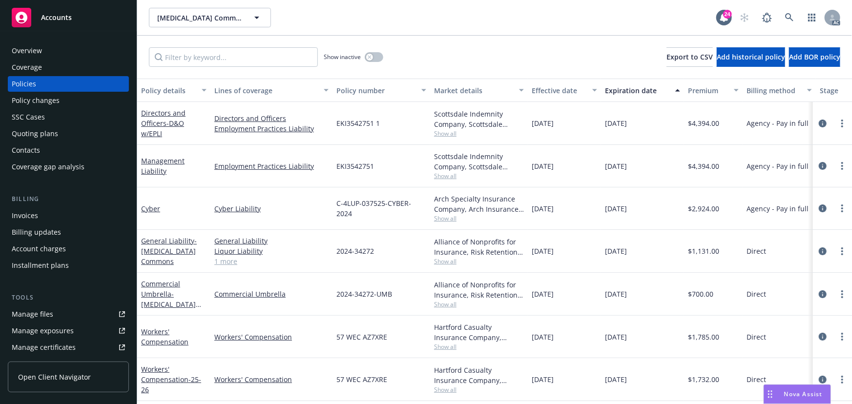
click at [770, 393] on icon "Drag to move" at bounding box center [770, 395] width 4 height 8
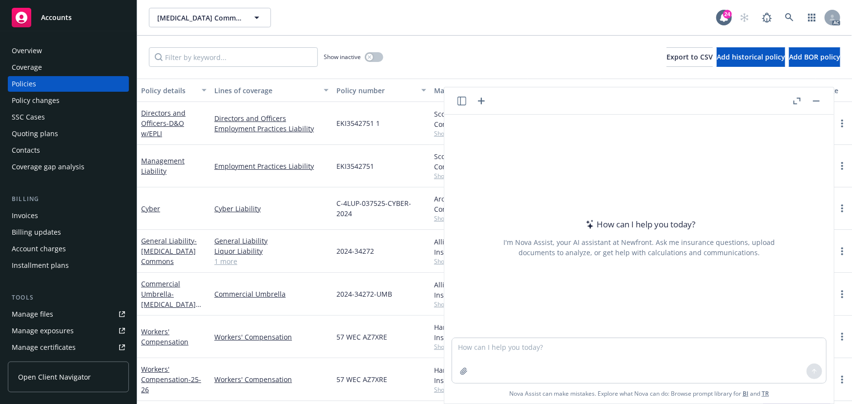
click at [812, 100] on button "button" at bounding box center [817, 101] width 12 height 12
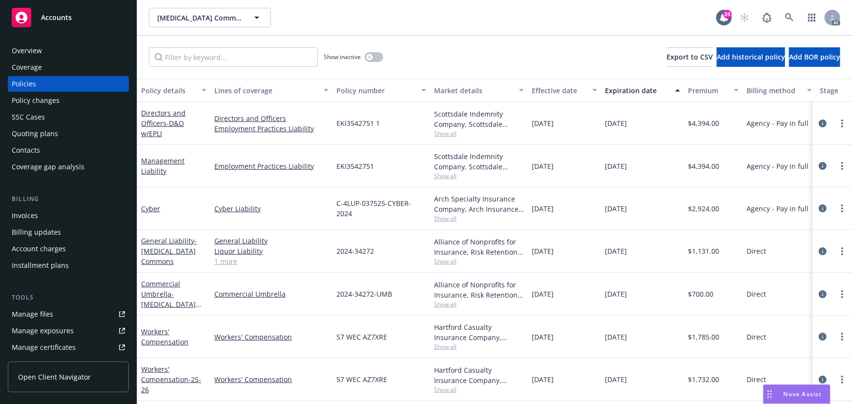
scroll to position [0, 135]
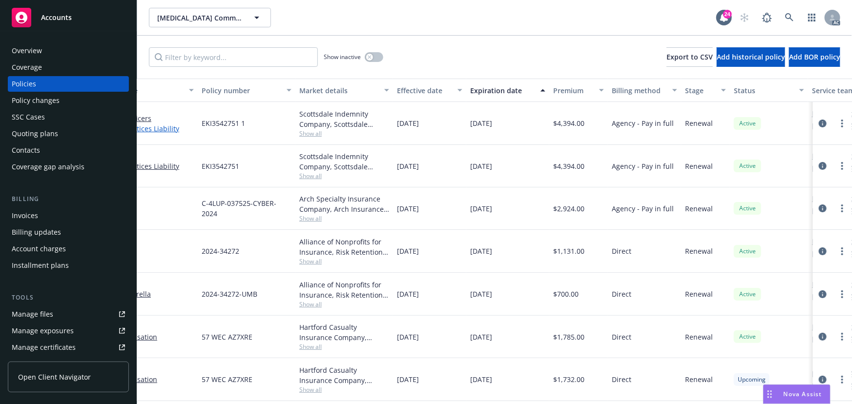
click at [160, 128] on link "Employment Practices Liability" at bounding box center [137, 129] width 114 height 10
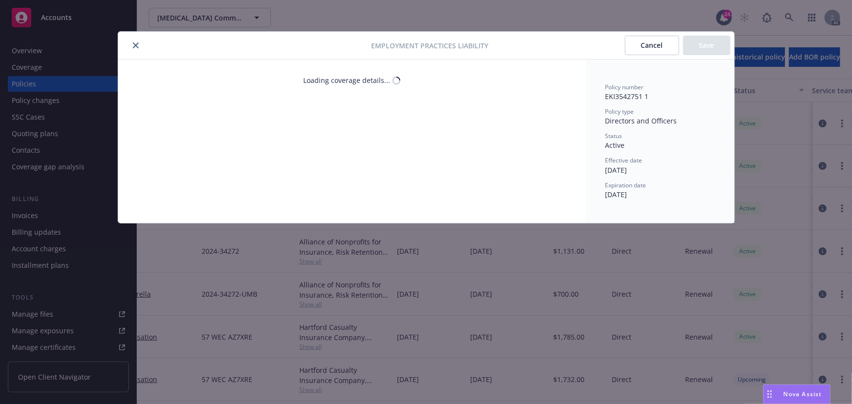
click at [139, 46] on button "close" at bounding box center [136, 46] width 12 height 12
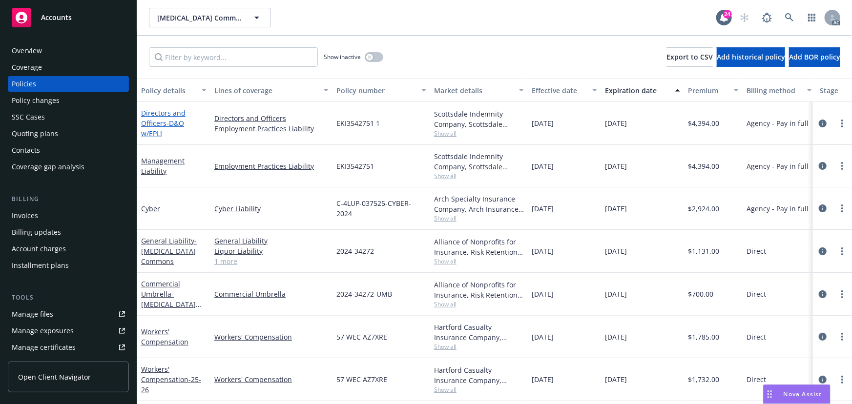
click at [166, 117] on link "Directors and Officers - D&O w/EPLI" at bounding box center [163, 123] width 44 height 30
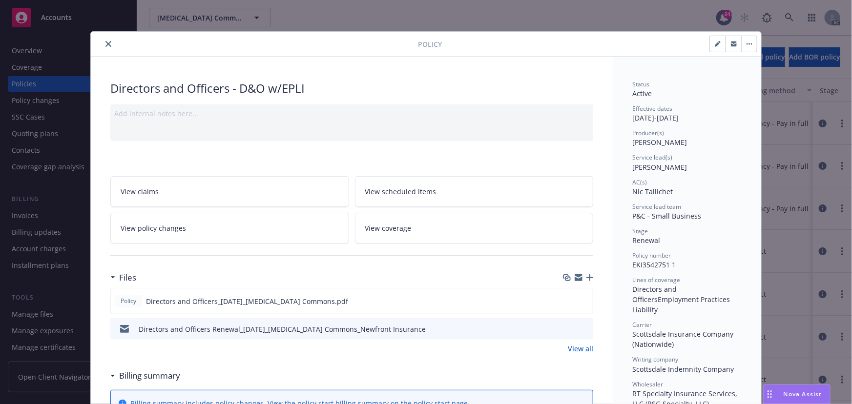
click at [107, 42] on icon "close" at bounding box center [109, 44] width 6 height 6
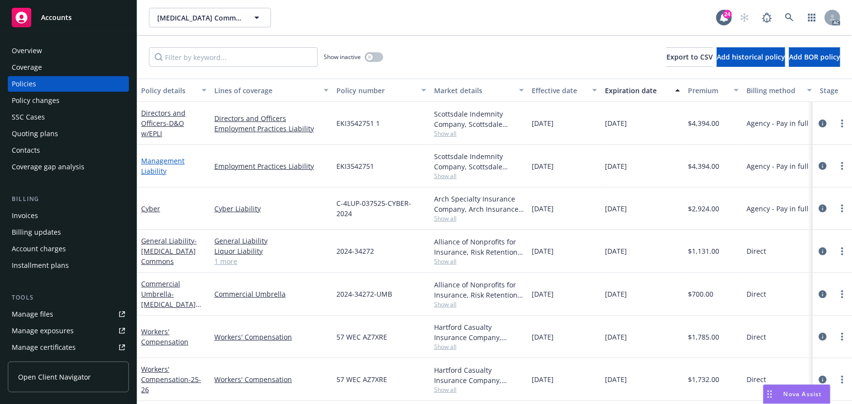
click at [154, 161] on link "Management Liability" at bounding box center [162, 166] width 43 height 20
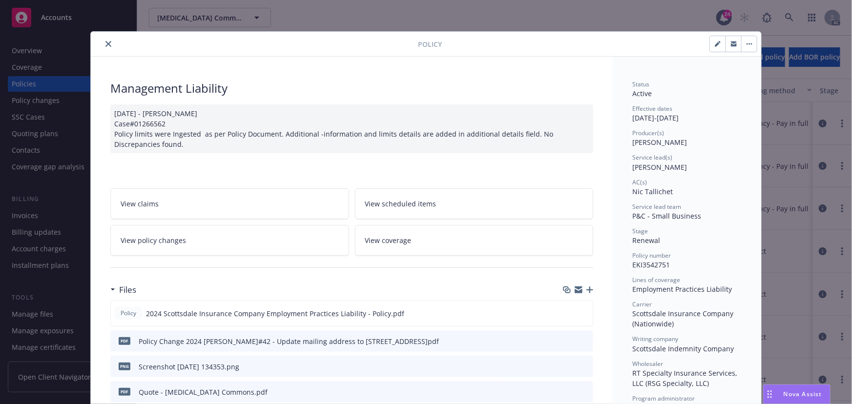
click at [106, 39] on button "close" at bounding box center [109, 44] width 12 height 12
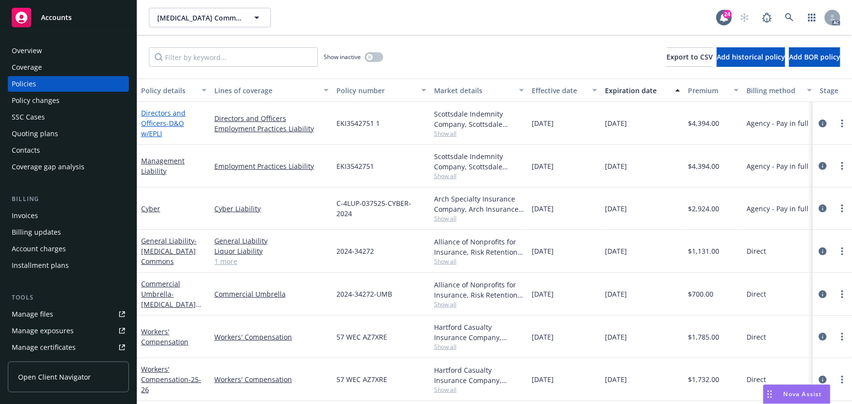
click at [160, 116] on link "Directors and Officers - D&O w/EPLI" at bounding box center [163, 123] width 44 height 30
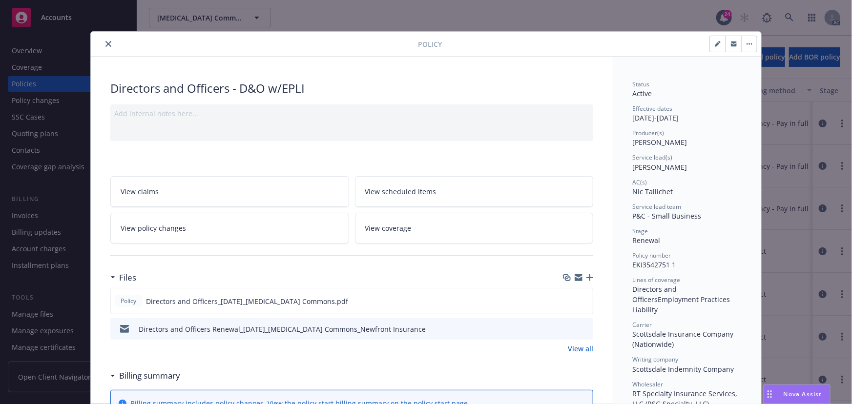
click at [106, 44] on icon "close" at bounding box center [109, 44] width 6 height 6
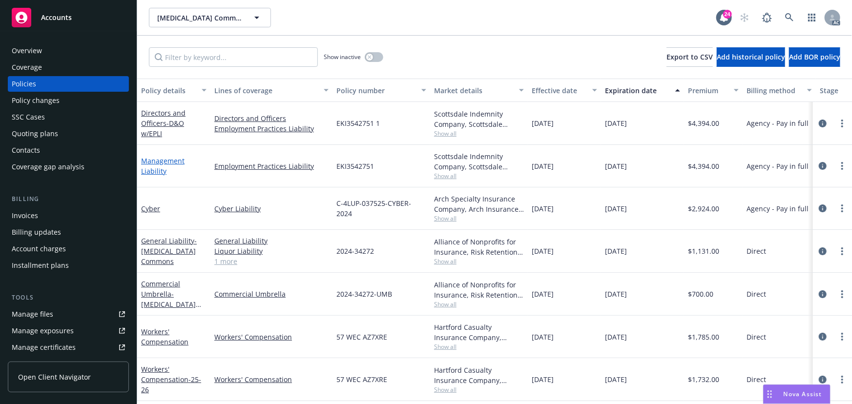
click at [162, 164] on link "Management Liability" at bounding box center [162, 166] width 43 height 20
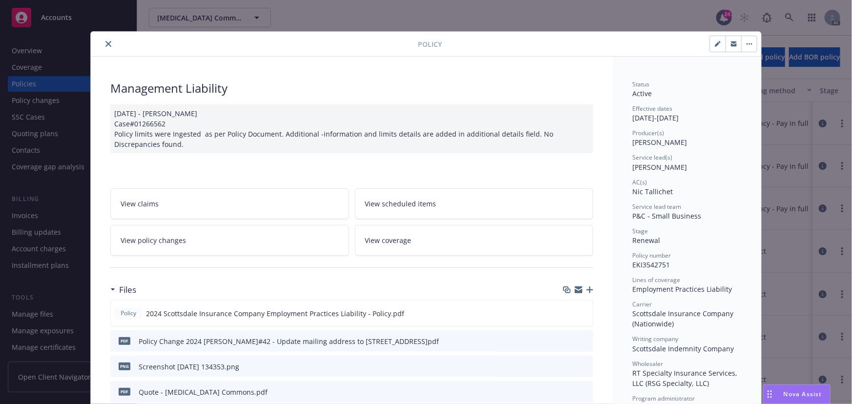
click at [108, 44] on button "close" at bounding box center [109, 44] width 12 height 12
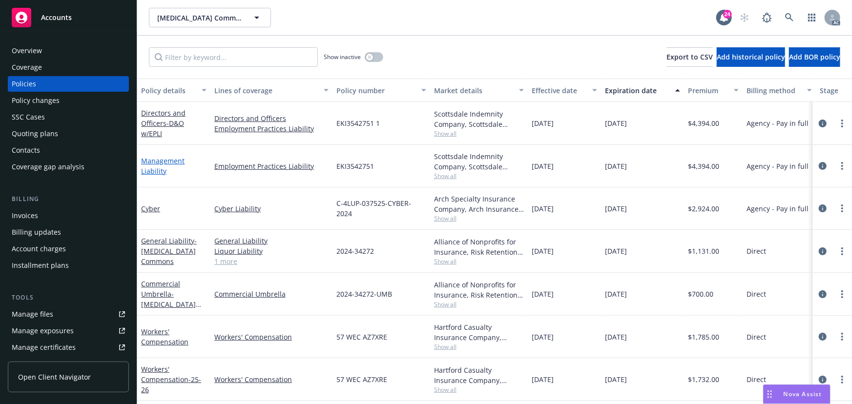
click at [162, 161] on link "Management Liability" at bounding box center [162, 166] width 43 height 20
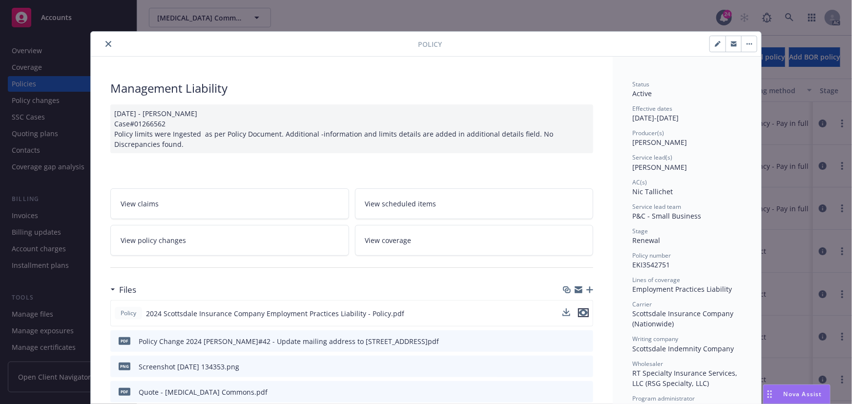
click at [582, 311] on icon "preview file" at bounding box center [583, 313] width 9 height 7
click at [104, 38] on button "close" at bounding box center [109, 44] width 12 height 12
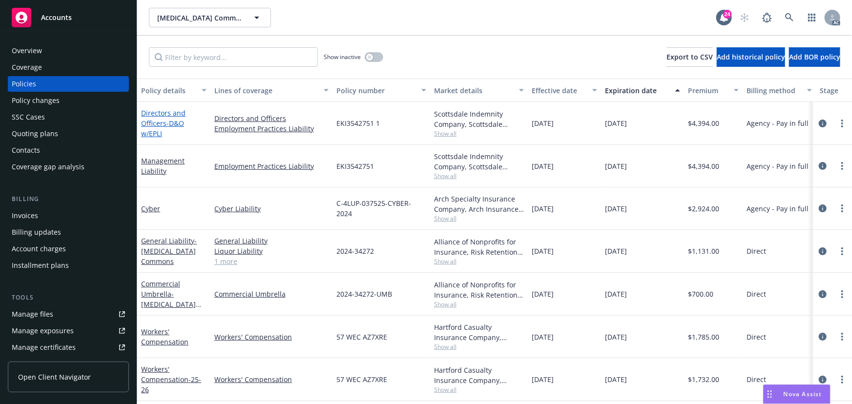
click at [172, 121] on span "- D&O w/EPLI" at bounding box center [162, 129] width 43 height 20
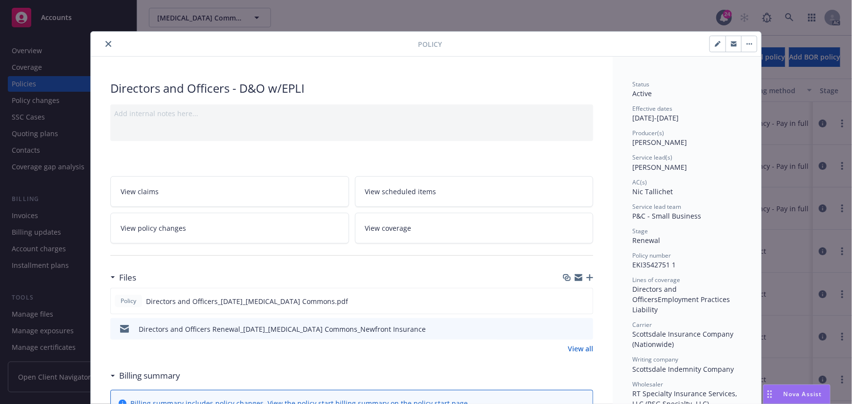
scroll to position [29, 0]
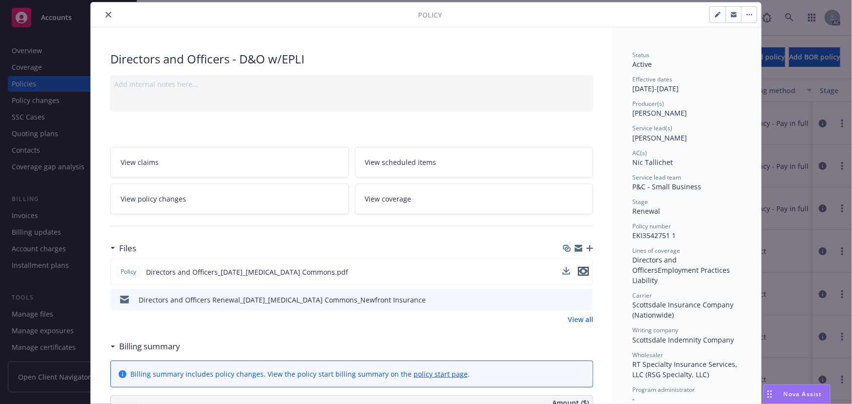
click at [581, 269] on icon "preview file" at bounding box center [583, 271] width 9 height 7
click at [107, 16] on icon "close" at bounding box center [109, 15] width 6 height 6
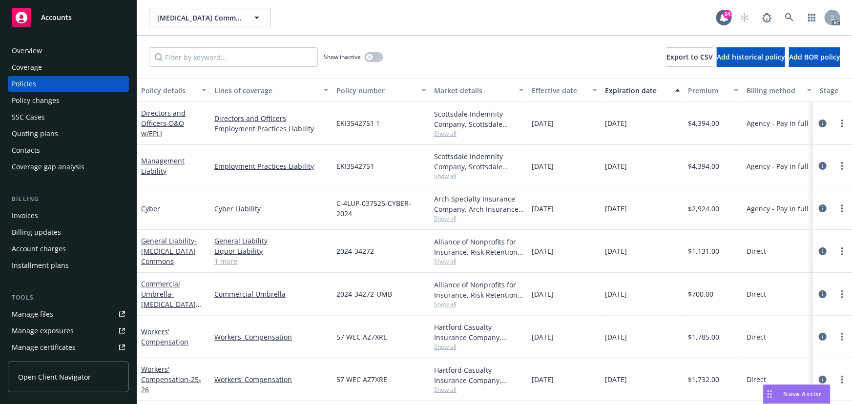
click at [160, 166] on div "Management Liability" at bounding box center [173, 166] width 65 height 21
click at [162, 163] on link "Management Liability" at bounding box center [162, 166] width 43 height 20
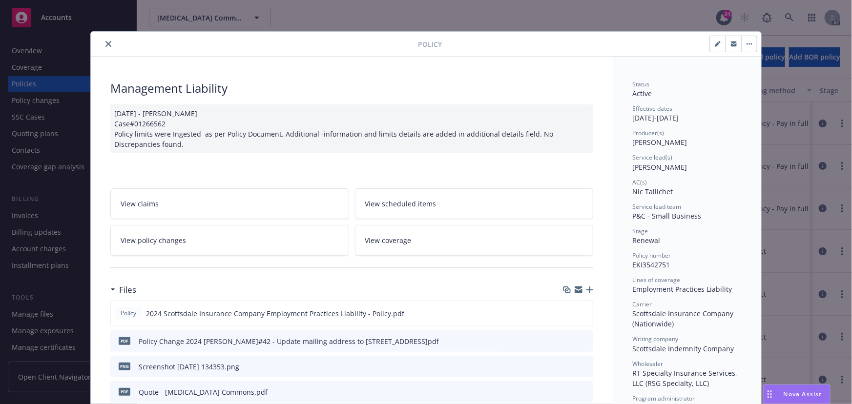
click at [106, 49] on div "Policy" at bounding box center [426, 44] width 671 height 25
drag, startPoint x: 106, startPoint y: 40, endPoint x: 94, endPoint y: 111, distance: 71.8
click at [106, 40] on button "close" at bounding box center [109, 44] width 12 height 12
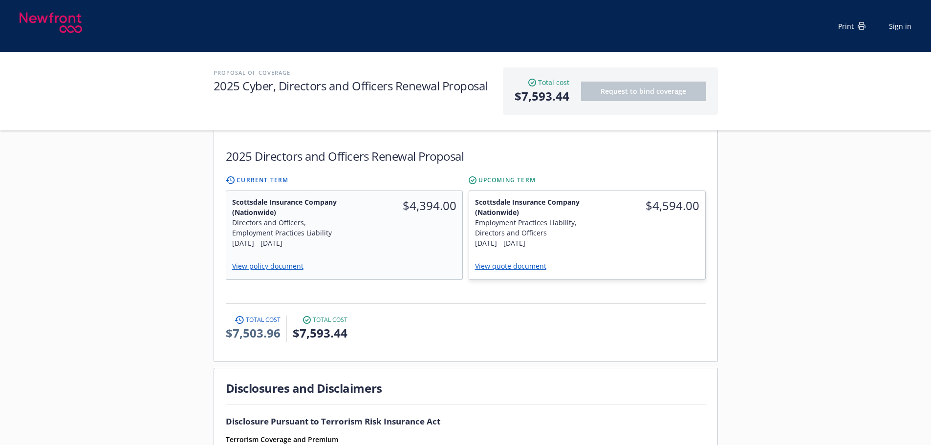
scroll to position [440, 0]
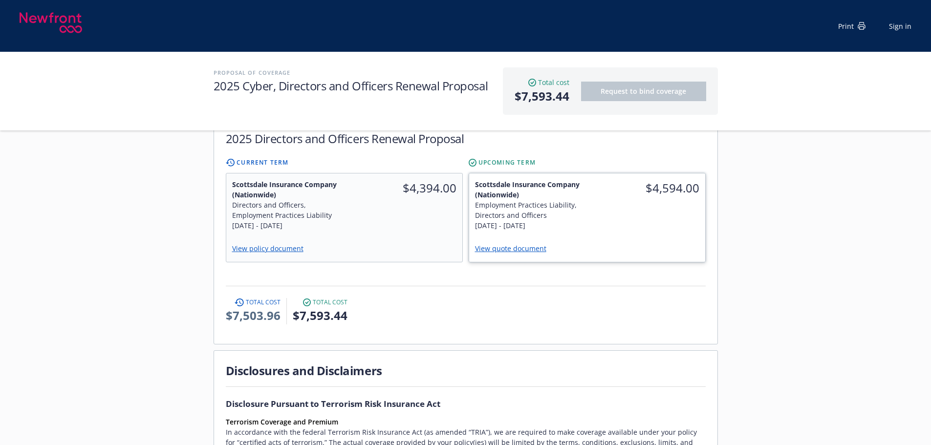
click at [615, 181] on div "$4,594.00" at bounding box center [646, 187] width 118 height 29
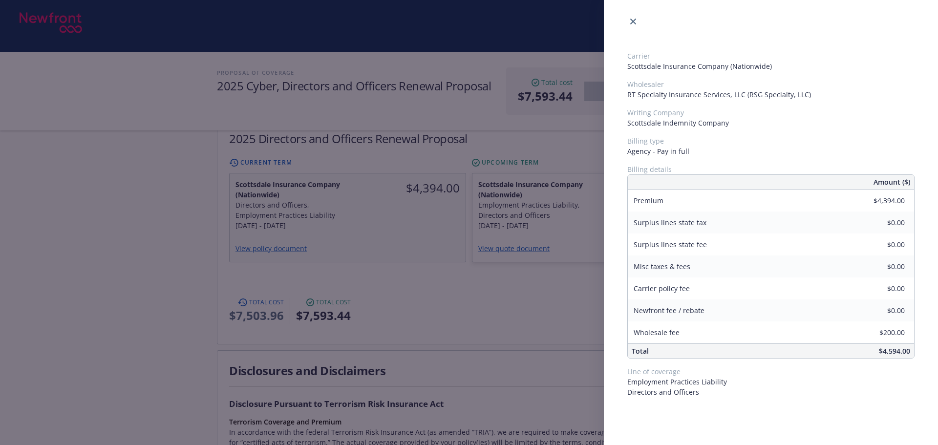
click at [555, 295] on div "Carrier Scottsdale Insurance Company (Nationwide) Wholesaler RT Specialty Insur…" at bounding box center [469, 222] width 938 height 445
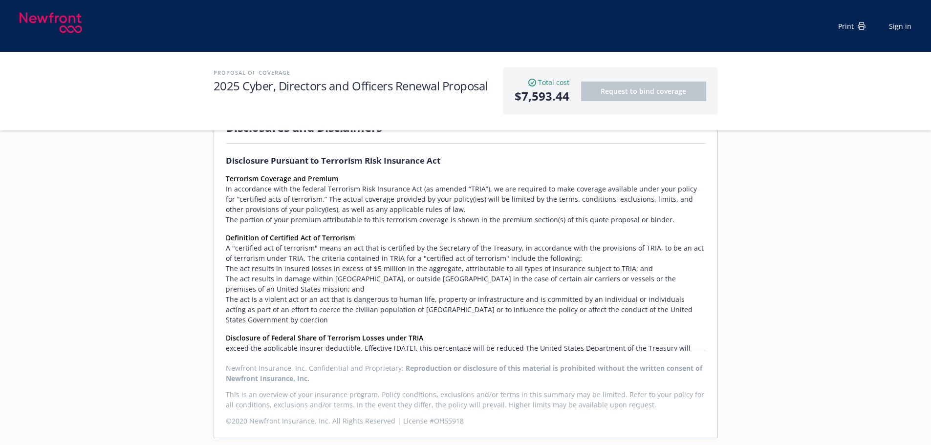
scroll to position [488, 0]
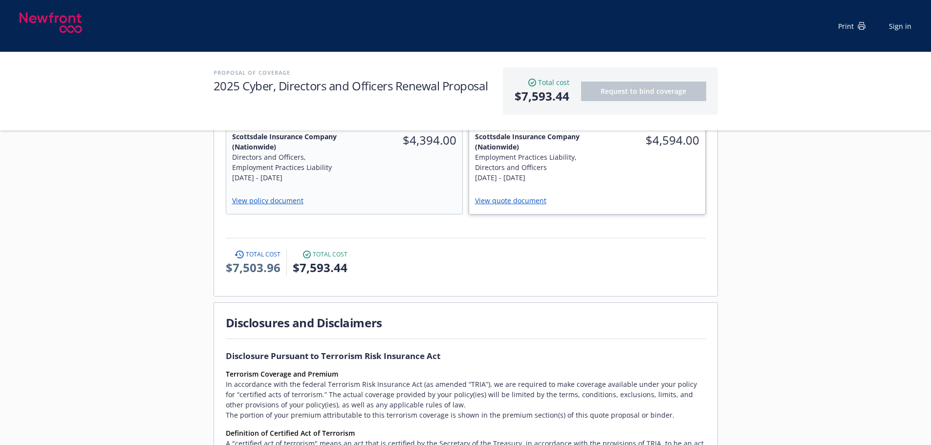
click at [529, 196] on link "View quote document" at bounding box center [514, 200] width 79 height 9
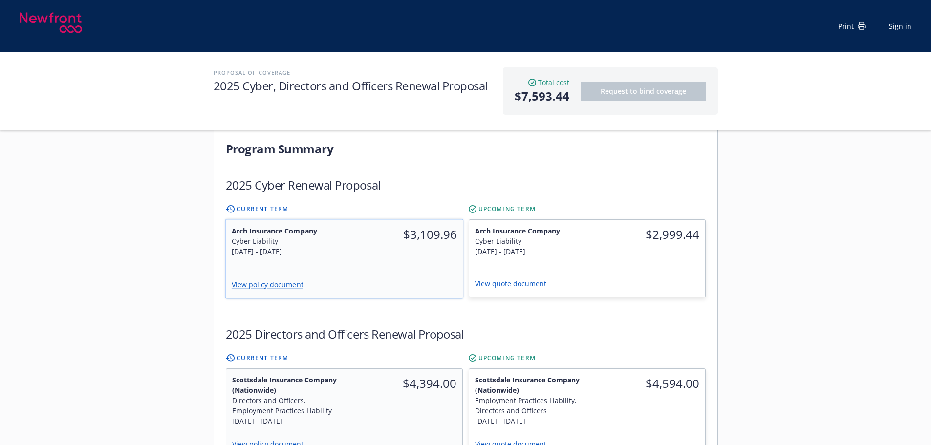
scroll to position [243, 0]
click at [385, 385] on div "$4,394.00" at bounding box center [403, 402] width 119 height 64
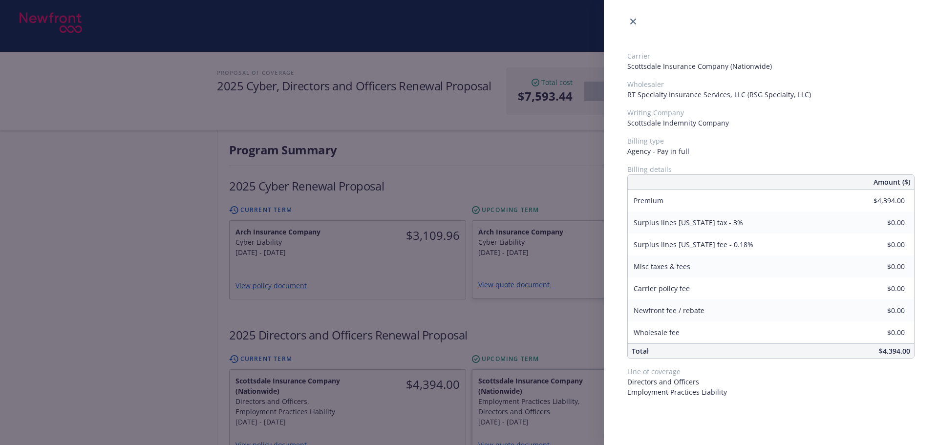
click at [569, 383] on div "Carrier Scottsdale Insurance Company (Nationwide) Wholesaler RT Specialty Insur…" at bounding box center [469, 222] width 938 height 445
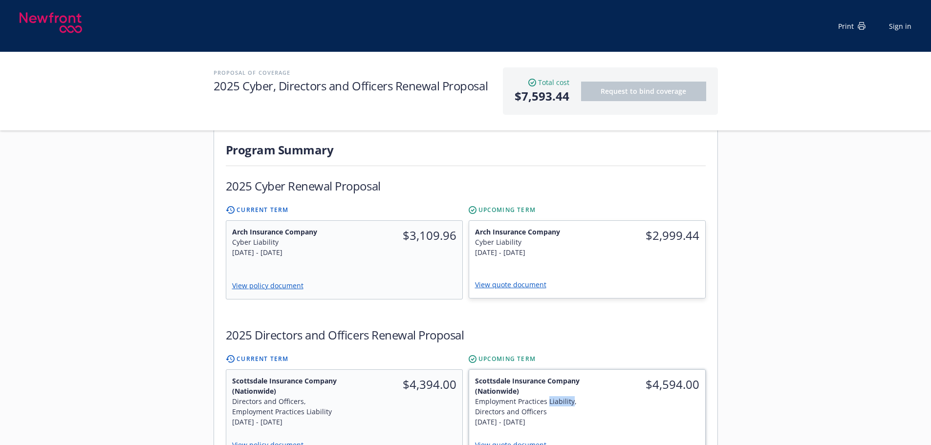
click at [569, 396] on div "Employment Practices Liability, Directors and Officers" at bounding box center [528, 406] width 106 height 21
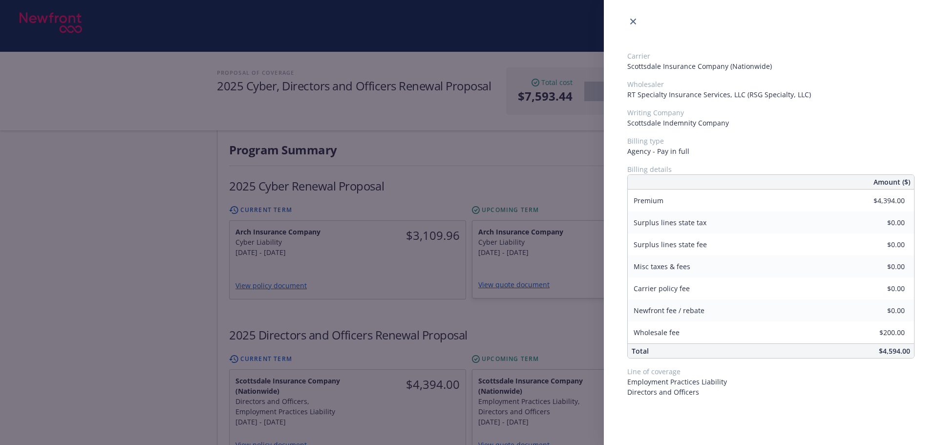
click at [466, 318] on div "Carrier Scottsdale Insurance Company (Nationwide) Wholesaler RT Specialty Insur…" at bounding box center [469, 222] width 938 height 445
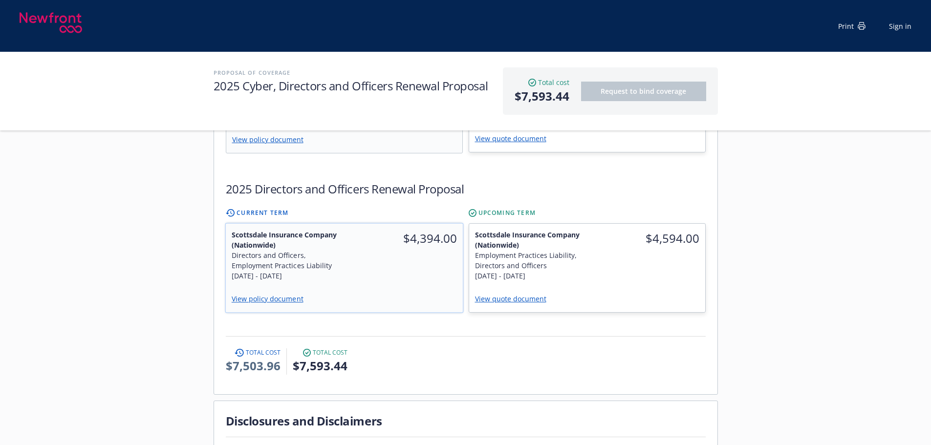
scroll to position [390, 0]
click at [385, 286] on div "View policy document" at bounding box center [343, 298] width 237 height 25
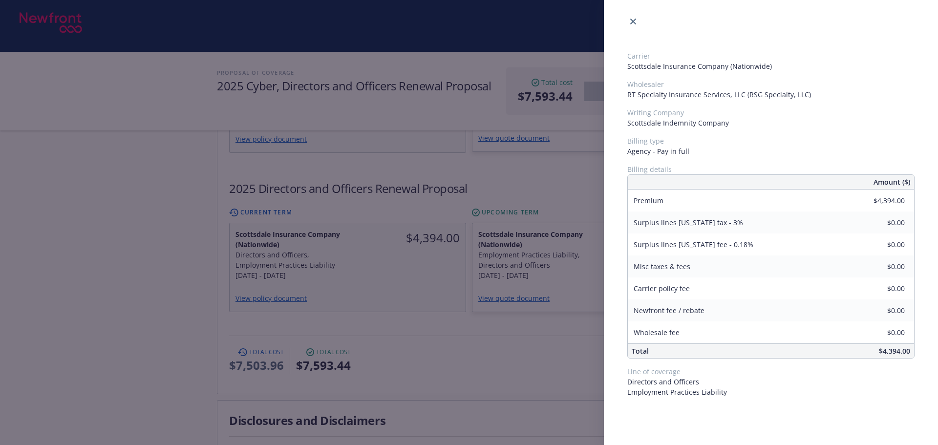
click at [450, 325] on div "Carrier Scottsdale Insurance Company (Nationwide) Wholesaler RT Specialty Insur…" at bounding box center [469, 222] width 938 height 445
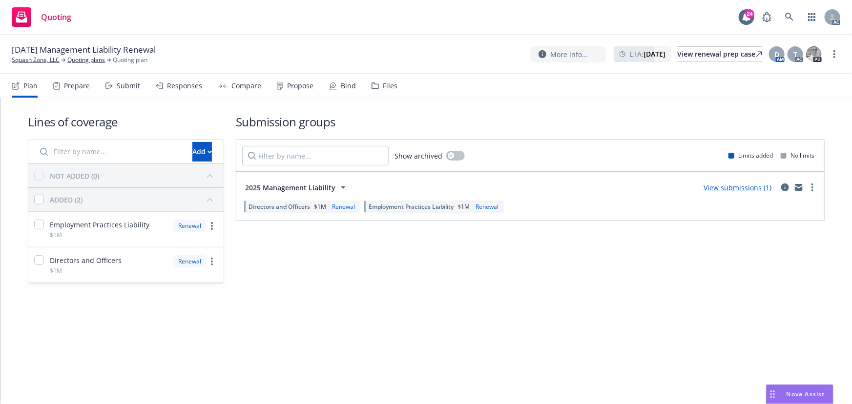
click at [123, 87] on div "Submit" at bounding box center [128, 86] width 23 height 8
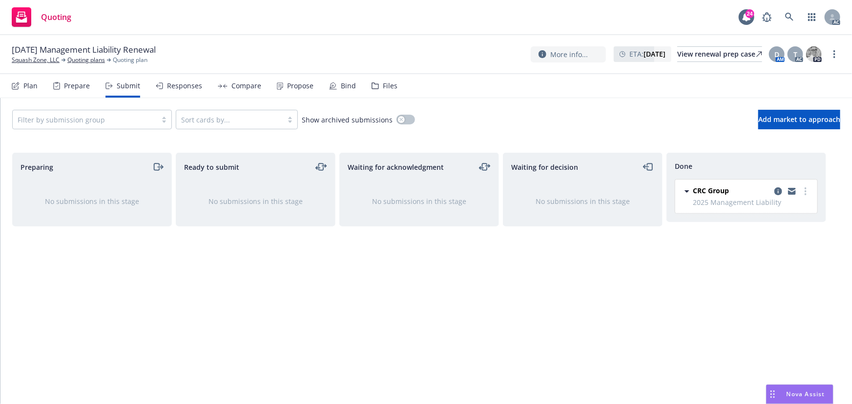
click at [191, 88] on div "Responses" at bounding box center [184, 86] width 35 height 8
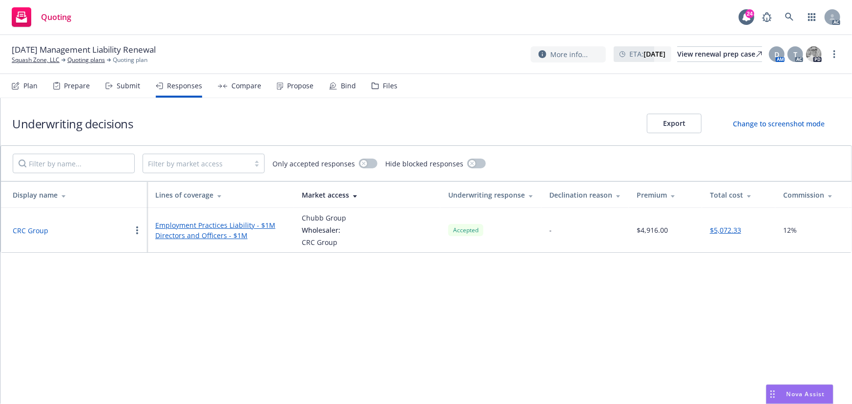
click at [40, 230] on button "CRC Group" at bounding box center [31, 231] width 36 height 10
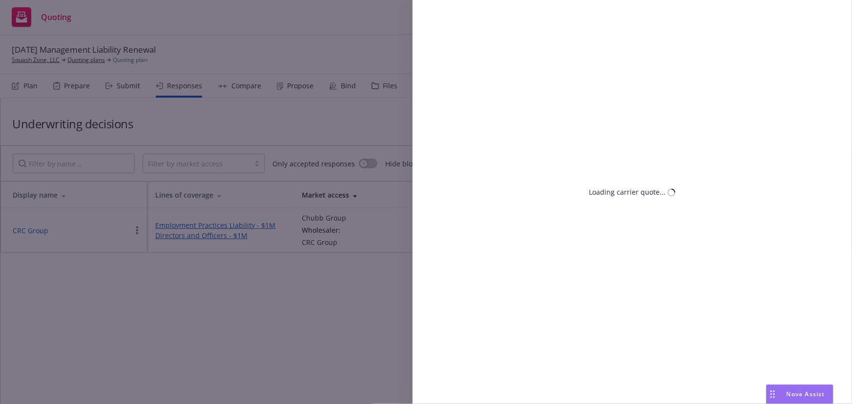
select select "CA"
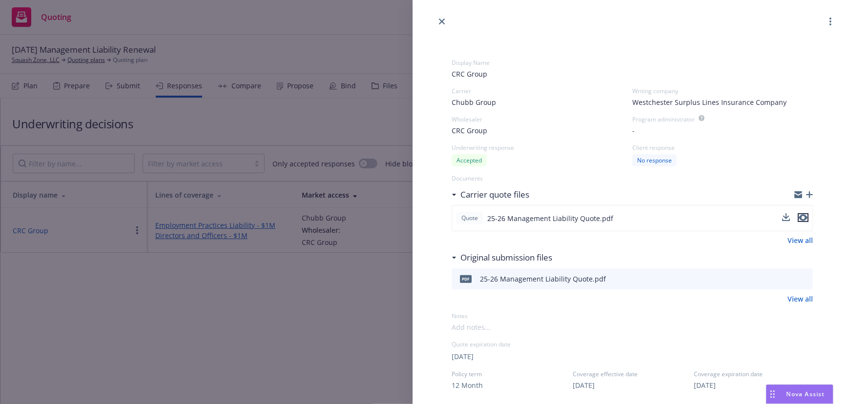
click at [799, 217] on icon "preview file" at bounding box center [803, 217] width 9 height 7
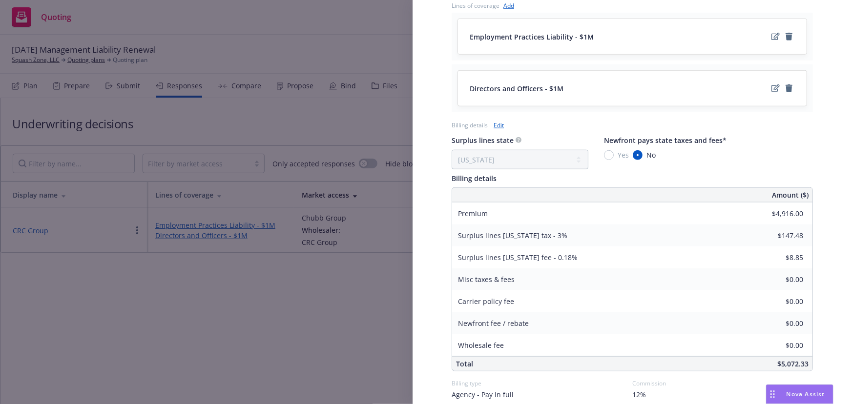
scroll to position [448, 0]
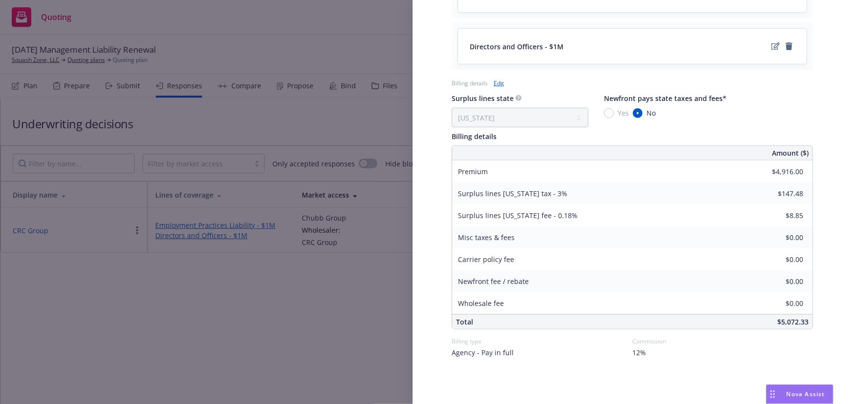
click at [290, 89] on div "Display Name CRC Group Carrier Chubb Group Writing company Westchester Surplus …" at bounding box center [426, 202] width 852 height 404
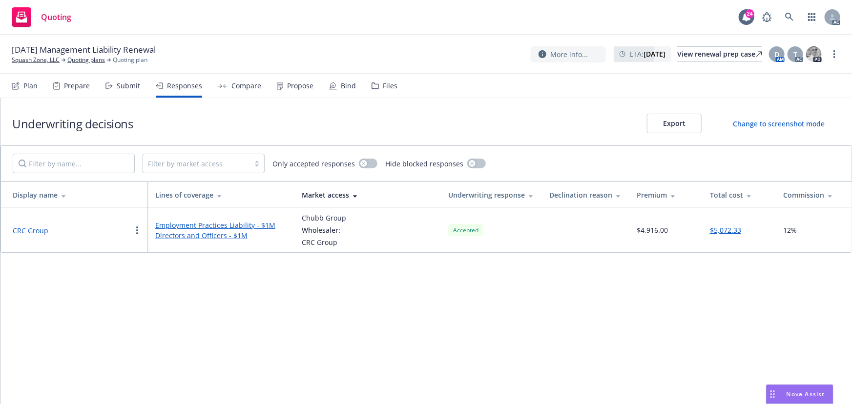
click at [290, 89] on div "Propose" at bounding box center [300, 86] width 26 height 8
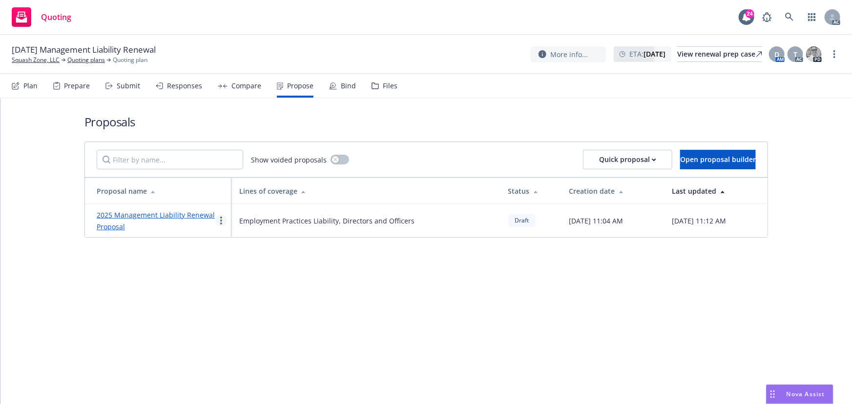
click at [222, 217] on icon "more" at bounding box center [221, 221] width 2 height 8
click at [247, 321] on span "See client view" at bounding box center [252, 322] width 72 height 9
click at [180, 83] on div "Responses" at bounding box center [184, 86] width 35 height 8
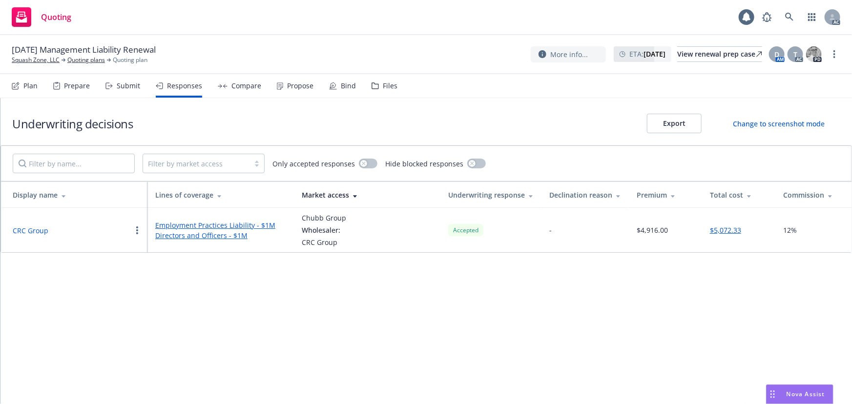
click at [677, 342] on div "Underwriting decisions Export Change to screenshot mode Filter by market access…" at bounding box center [426, 251] width 852 height 306
click at [568, 339] on div "Underwriting decisions Export Change to screenshot mode Filter by market access…" at bounding box center [426, 251] width 852 height 306
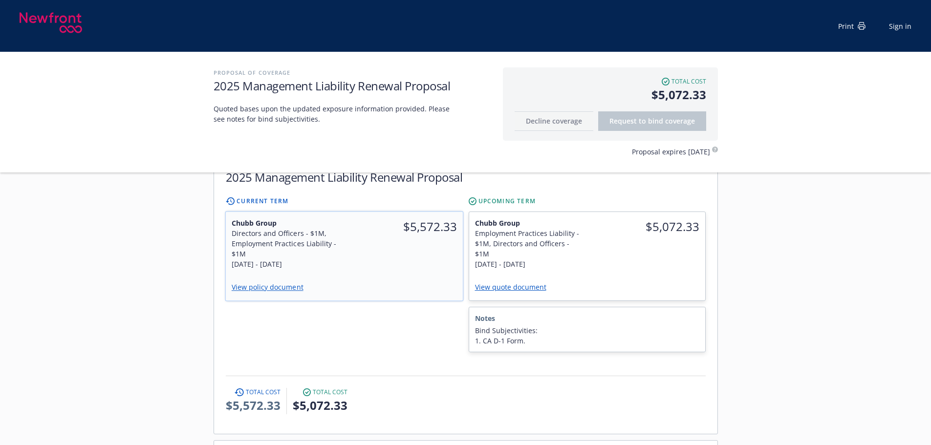
scroll to position [244, 0]
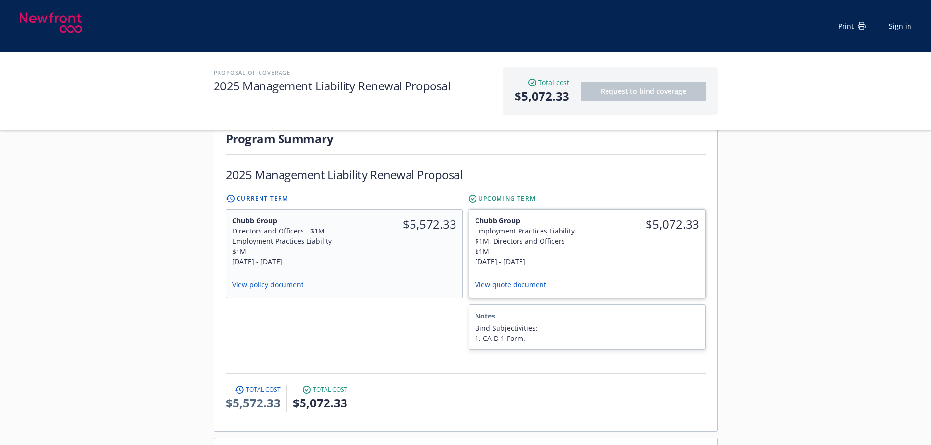
click at [565, 226] on div "Employment Practices Liability - $1M, Directors and Officers - $1M" at bounding box center [528, 241] width 106 height 31
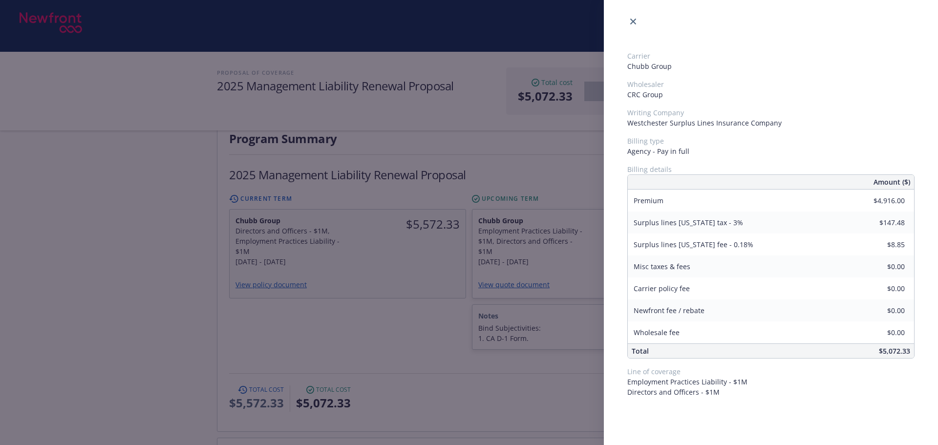
click at [398, 259] on div "Carrier Chubb Group Wholesaler CRC Group Writing Company Westchester Surplus Li…" at bounding box center [469, 222] width 938 height 445
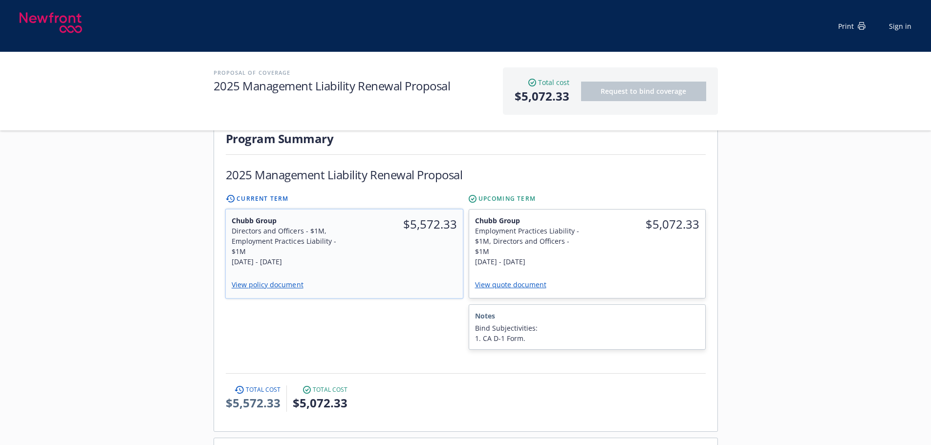
click at [397, 258] on div "$5,572.33" at bounding box center [403, 242] width 119 height 64
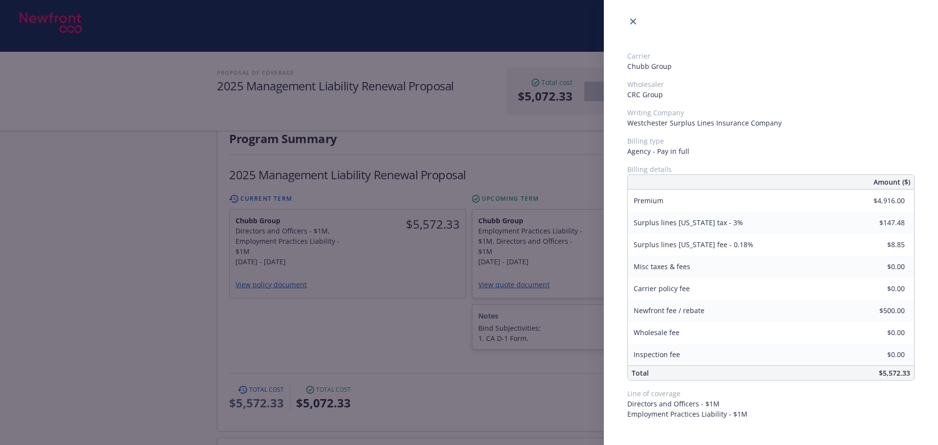
click at [383, 311] on div "Carrier Chubb Group Wholesaler CRC Group Writing Company Westchester Surplus Li…" at bounding box center [469, 222] width 938 height 445
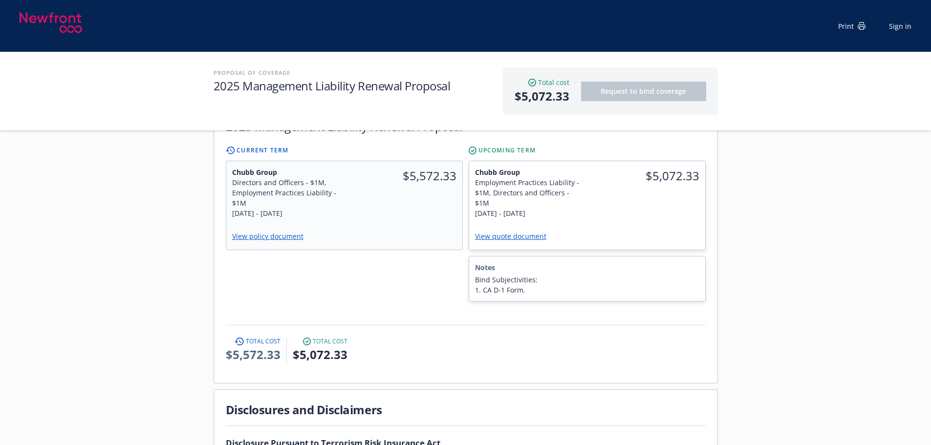
scroll to position [293, 0]
click at [621, 192] on div "$5,072.33" at bounding box center [646, 192] width 118 height 63
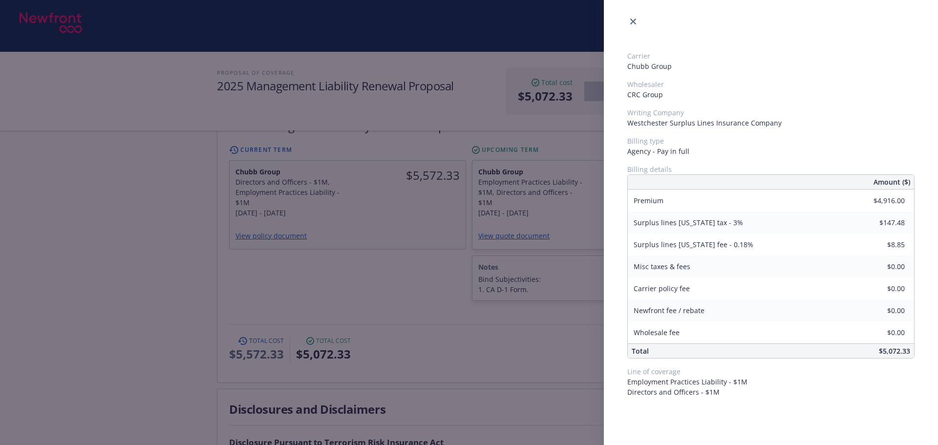
click at [445, 316] on div "Carrier Chubb Group Wholesaler CRC Group Writing Company Westchester Surplus Li…" at bounding box center [469, 222] width 938 height 445
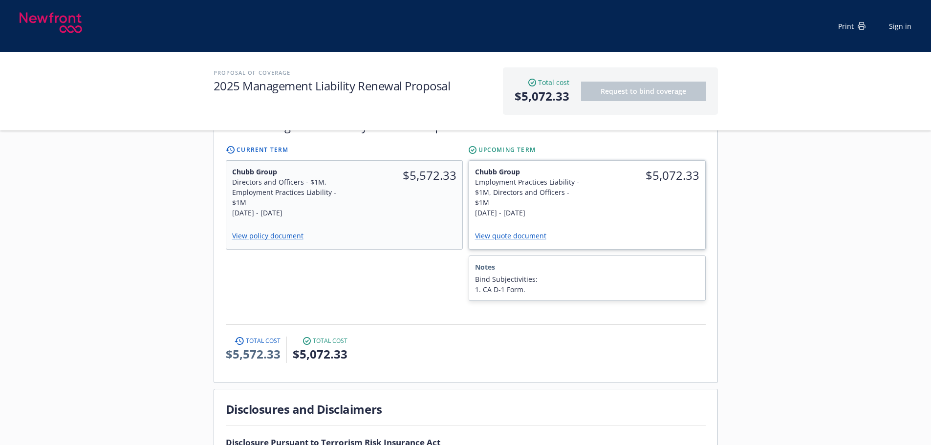
click at [676, 195] on div "$5,072.33" at bounding box center [646, 192] width 118 height 63
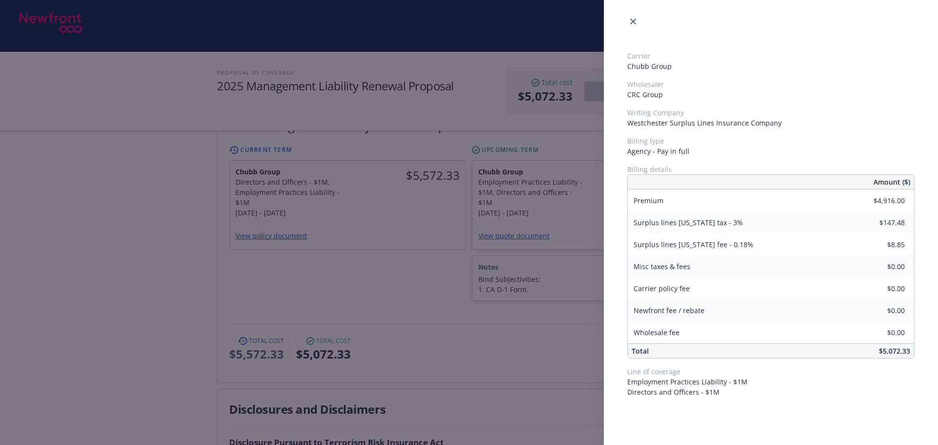
click at [545, 328] on div "Carrier Chubb Group Wholesaler CRC Group Writing Company Westchester Surplus Li…" at bounding box center [469, 222] width 938 height 445
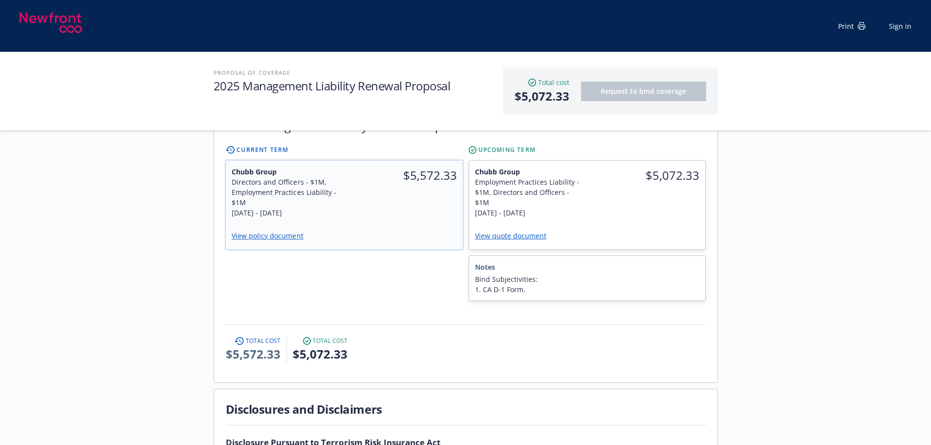
click at [335, 179] on div "Directors and Officers - $1M, Employment Practices Liability - $1M" at bounding box center [284, 192] width 107 height 31
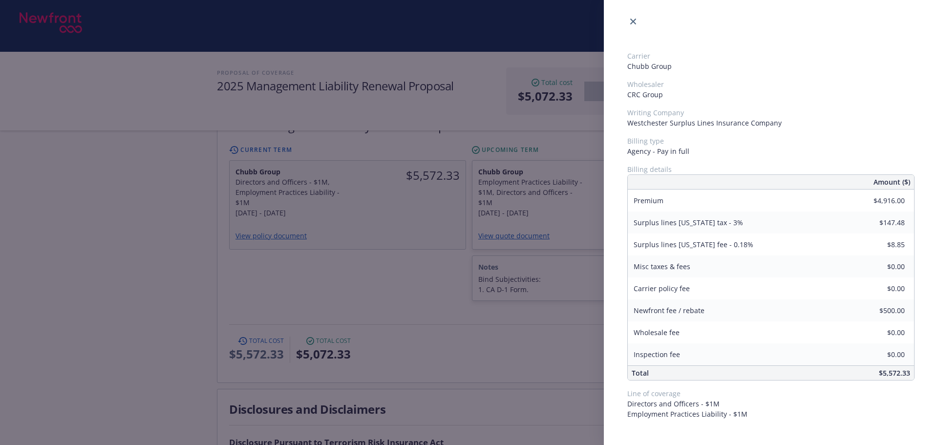
click at [361, 255] on div "Carrier Chubb Group Wholesaler CRC Group Writing Company Westchester Surplus Li…" at bounding box center [469, 222] width 938 height 445
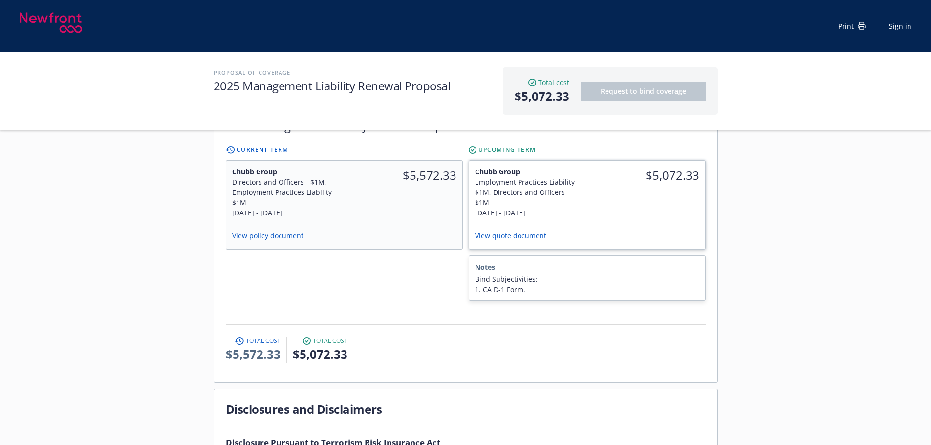
click at [605, 202] on div "$5,072.33" at bounding box center [646, 192] width 118 height 63
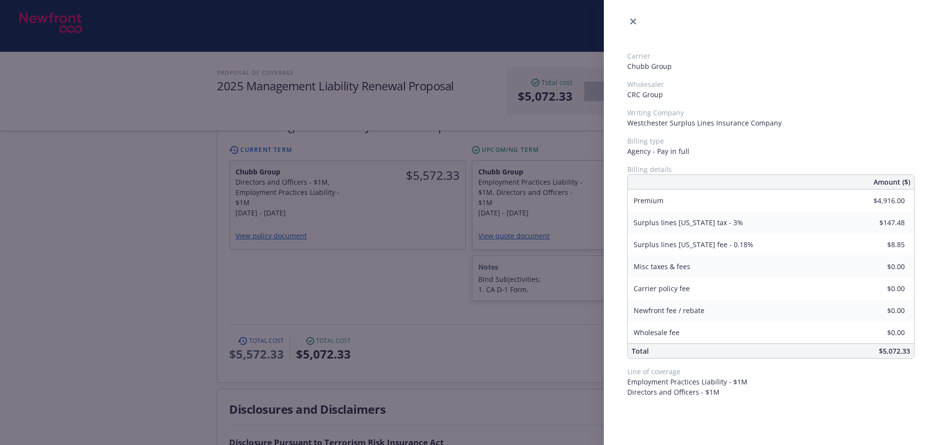
click at [503, 328] on div "Carrier Chubb Group Wholesaler CRC Group Writing Company Westchester Surplus Li…" at bounding box center [469, 222] width 938 height 445
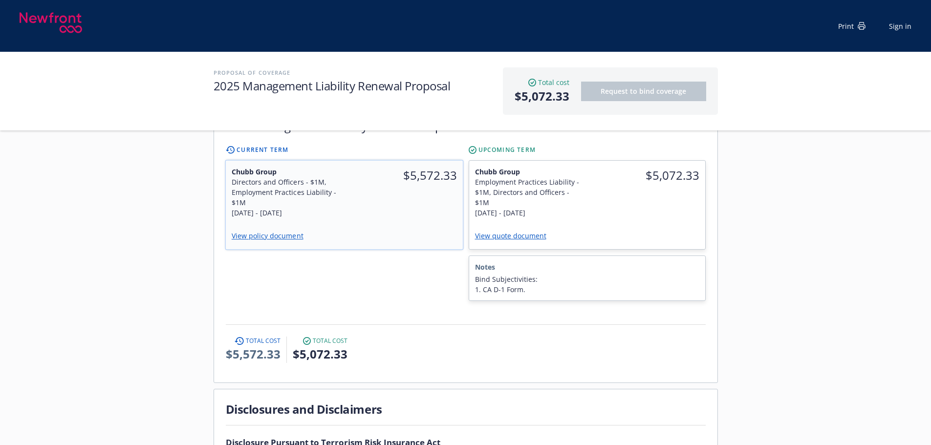
click at [419, 230] on div "View policy document" at bounding box center [343, 237] width 225 height 14
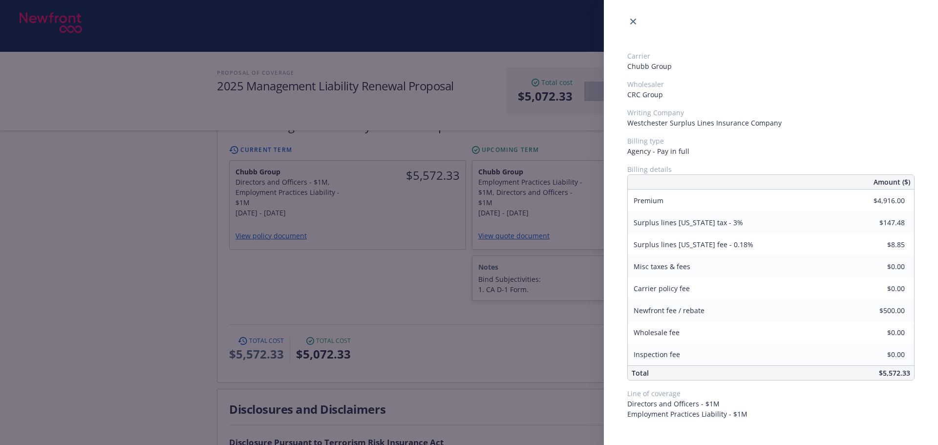
click at [418, 280] on div "Carrier Chubb Group Wholesaler CRC Group Writing Company Westchester Surplus Li…" at bounding box center [469, 222] width 938 height 445
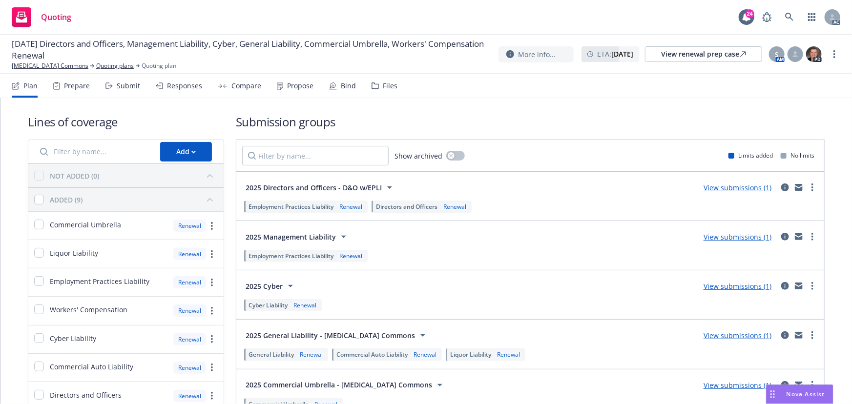
click at [298, 88] on div "Propose" at bounding box center [300, 86] width 26 height 8
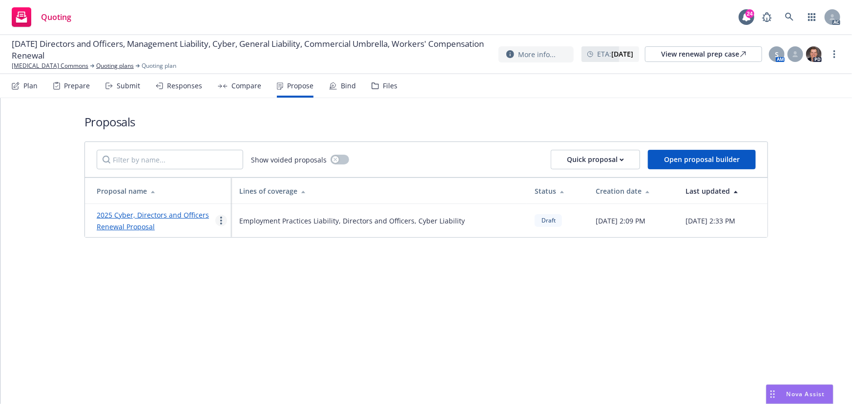
click at [222, 222] on link "more" at bounding box center [221, 221] width 12 height 12
click at [239, 324] on span "See client view" at bounding box center [252, 322] width 72 height 9
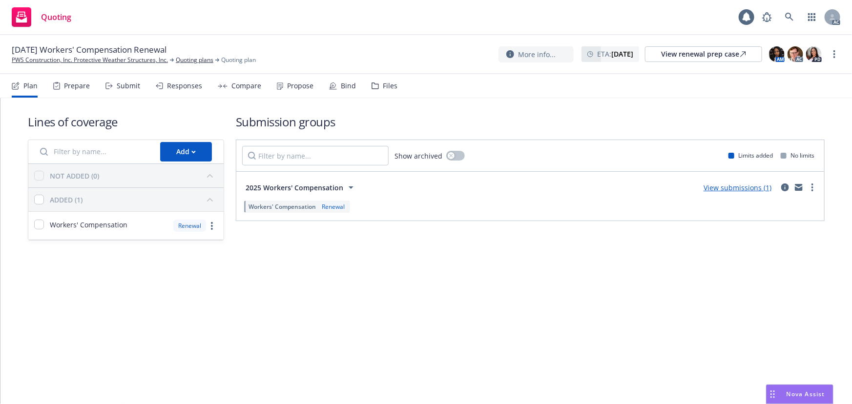
click at [280, 85] on div "Propose" at bounding box center [295, 85] width 37 height 23
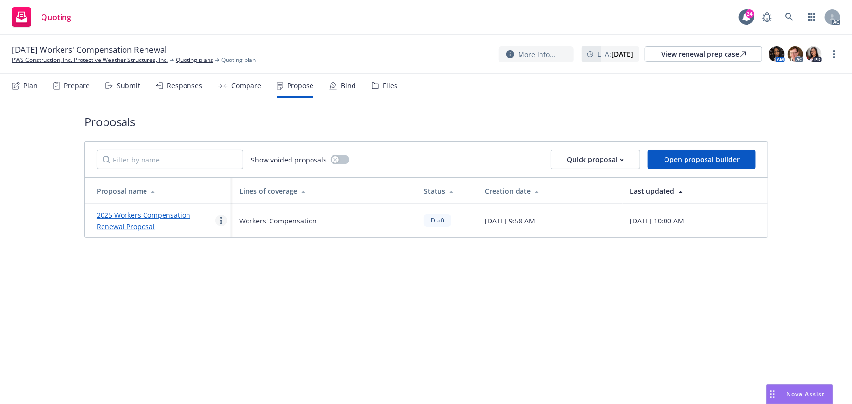
click at [222, 220] on link "more" at bounding box center [221, 221] width 12 height 12
click at [238, 321] on span "See client view" at bounding box center [252, 322] width 72 height 9
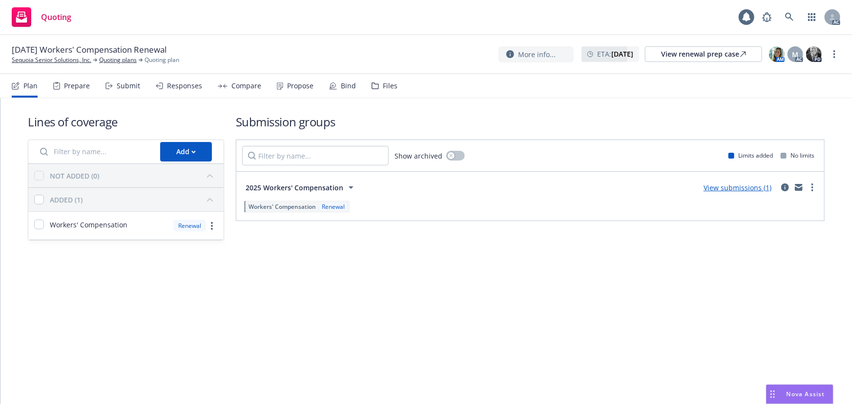
click at [241, 89] on div "Compare" at bounding box center [247, 86] width 30 height 8
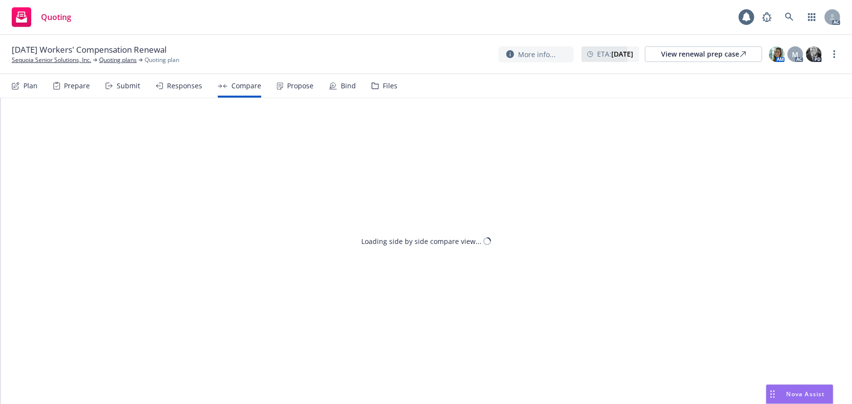
click at [294, 88] on div "Propose" at bounding box center [300, 86] width 26 height 8
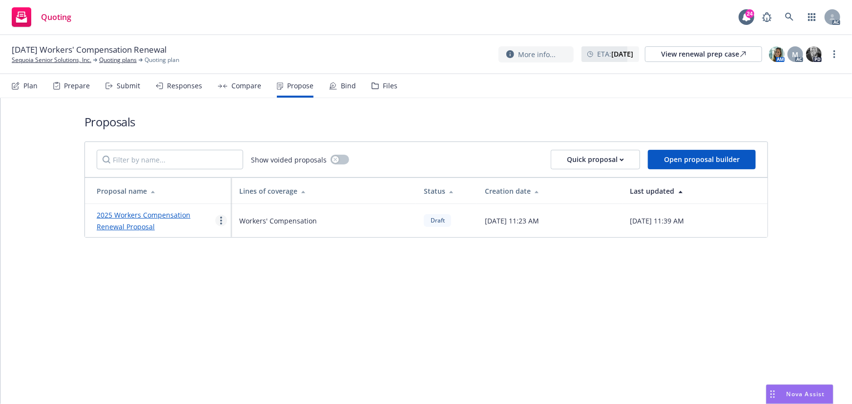
click at [220, 219] on icon "more" at bounding box center [221, 221] width 2 height 8
click at [235, 321] on span "See client view" at bounding box center [252, 322] width 72 height 9
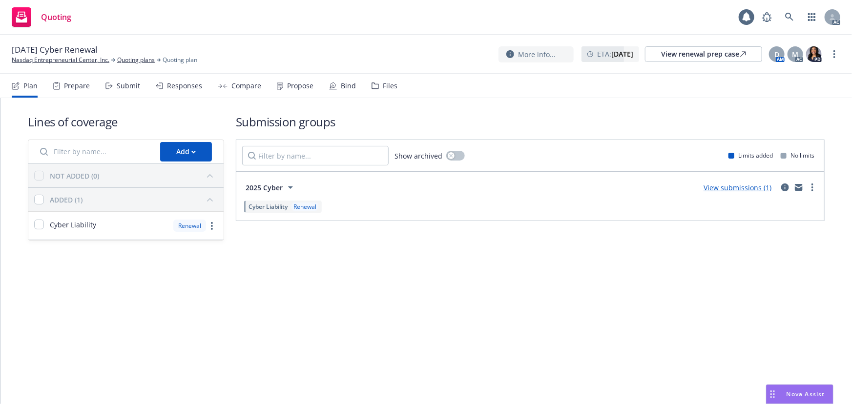
click at [283, 87] on div "Propose" at bounding box center [295, 85] width 37 height 23
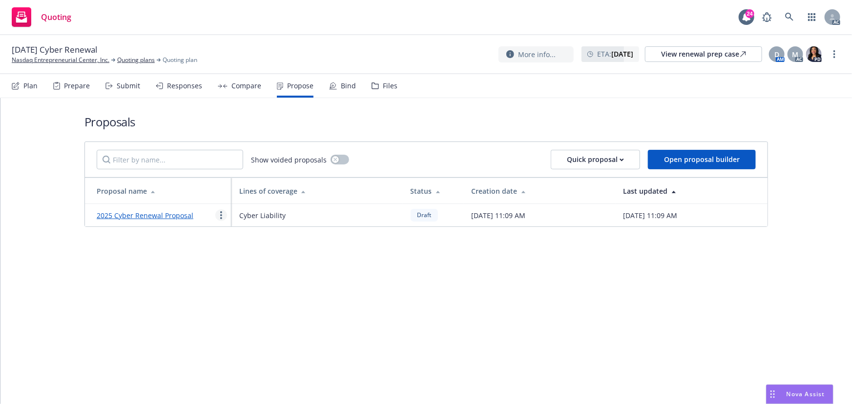
click at [221, 213] on circle "more" at bounding box center [221, 213] width 2 height 2
click at [235, 318] on span "See client view" at bounding box center [252, 317] width 72 height 9
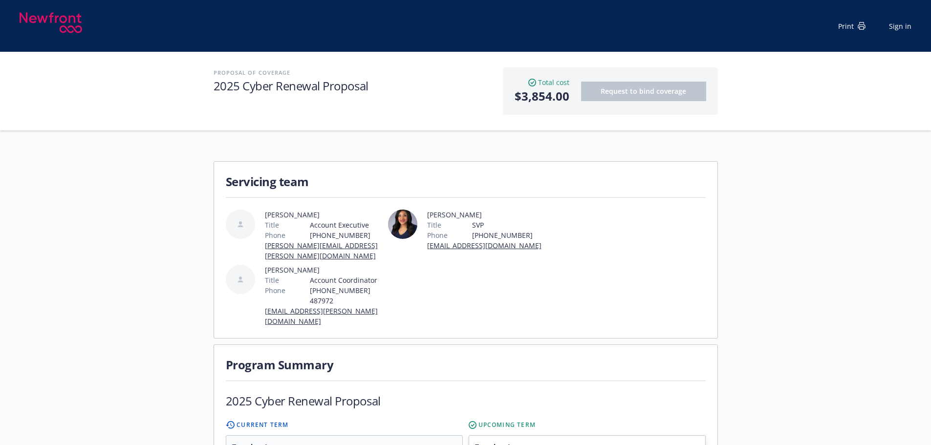
scroll to position [98, 0]
